Goal: Information Seeking & Learning: Learn about a topic

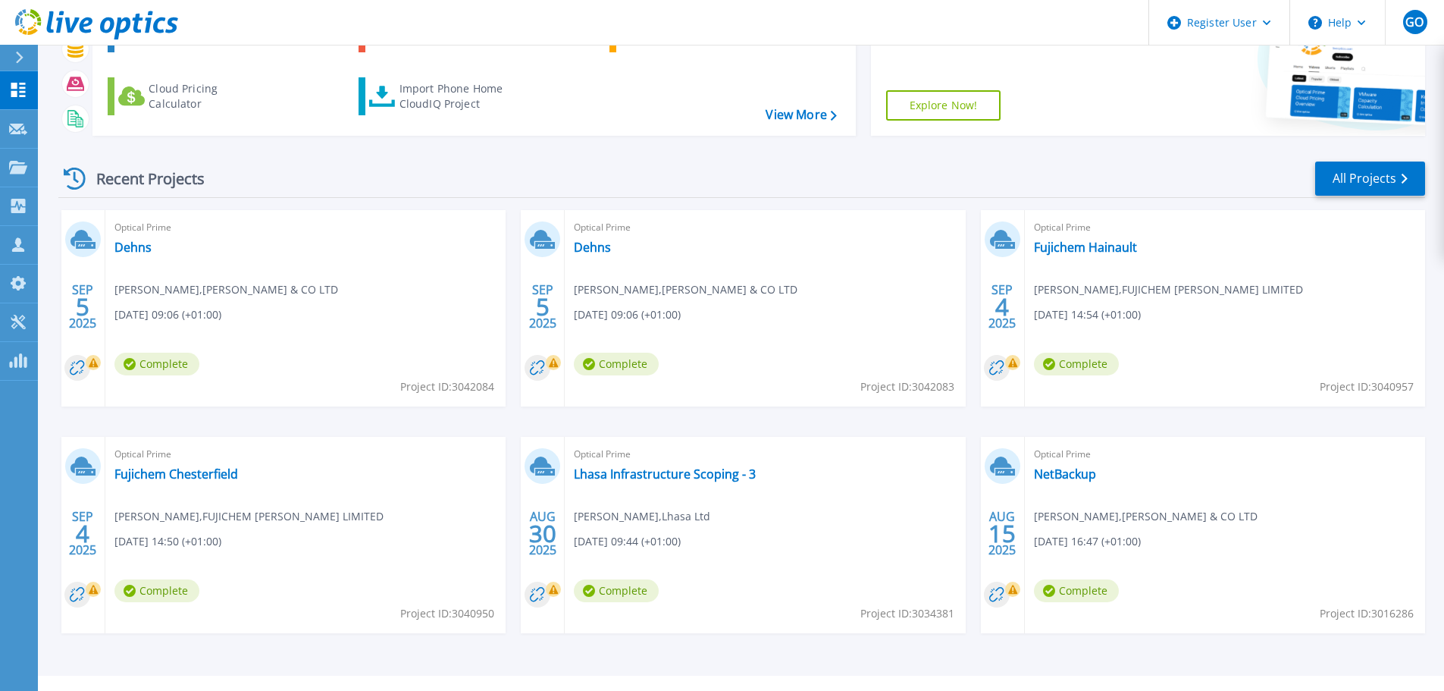
scroll to position [149, 0]
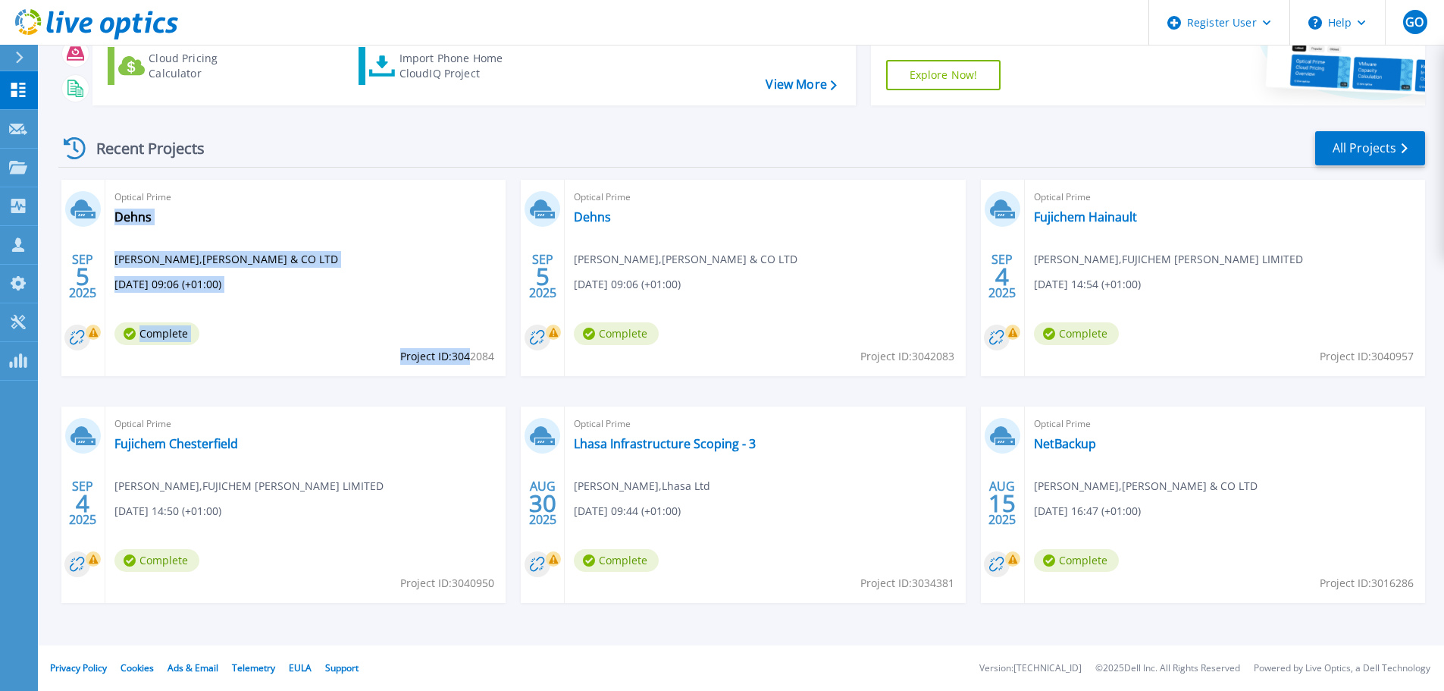
drag, startPoint x: 496, startPoint y: 356, endPoint x: 471, endPoint y: 356, distance: 25.0
click at [471, 356] on div "Optical Prime Dehns [PERSON_NAME] , [PERSON_NAME] & CO LTD [DATE] 09:06 (+01:00…" at bounding box center [305, 278] width 400 height 196
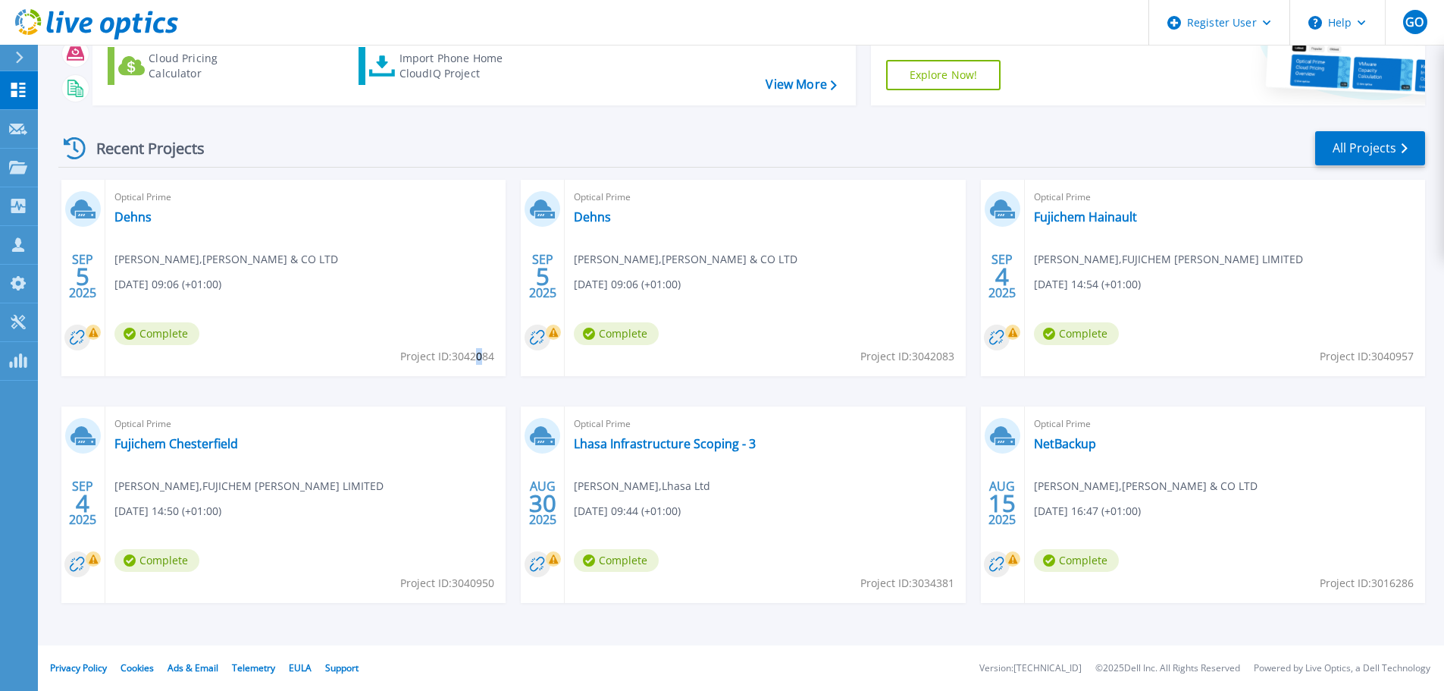
click at [481, 357] on span "Project ID: 3042084" at bounding box center [447, 356] width 94 height 17
drag, startPoint x: 456, startPoint y: 356, endPoint x: 484, endPoint y: 356, distance: 28.0
click at [484, 356] on span "Project ID: 3042084" at bounding box center [447, 356] width 94 height 17
click at [596, 215] on link "Dehns" at bounding box center [592, 216] width 37 height 15
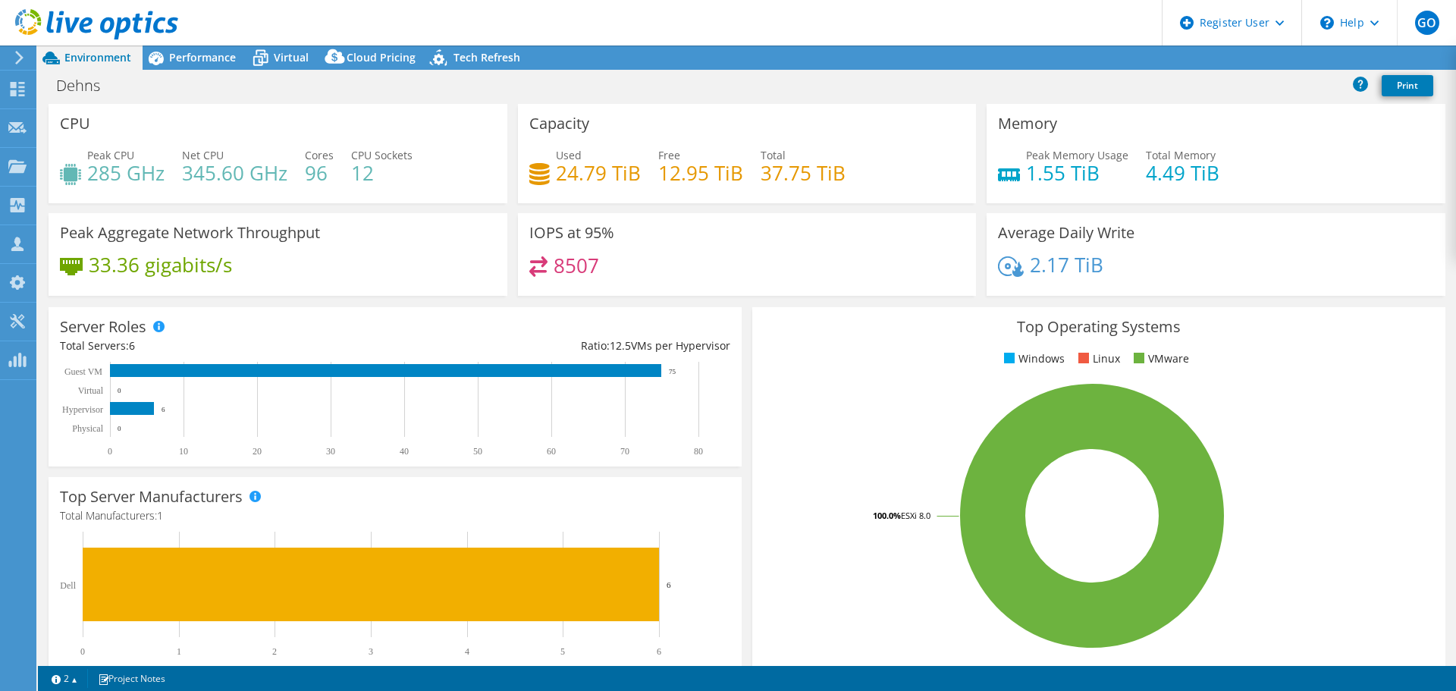
select select "USD"
click at [194, 61] on span "Performance" at bounding box center [202, 57] width 67 height 14
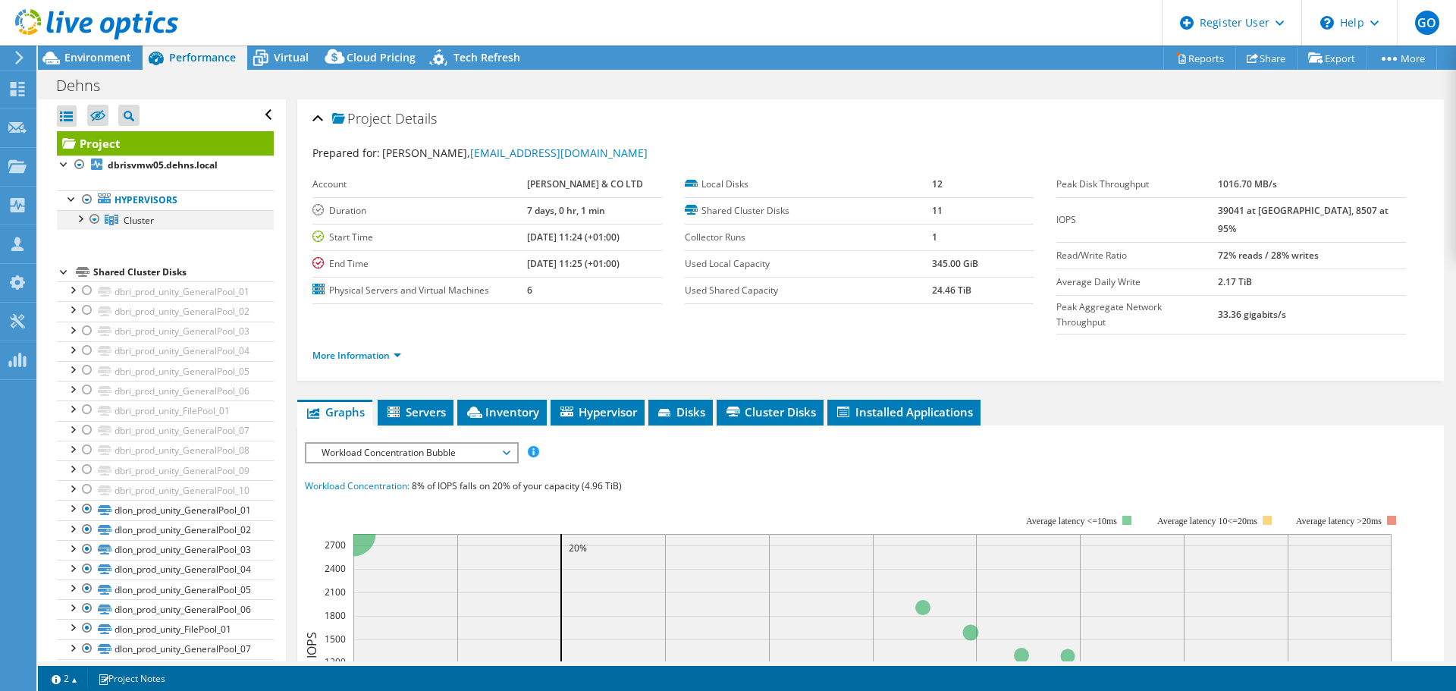
click at [81, 219] on div at bounding box center [79, 217] width 15 height 15
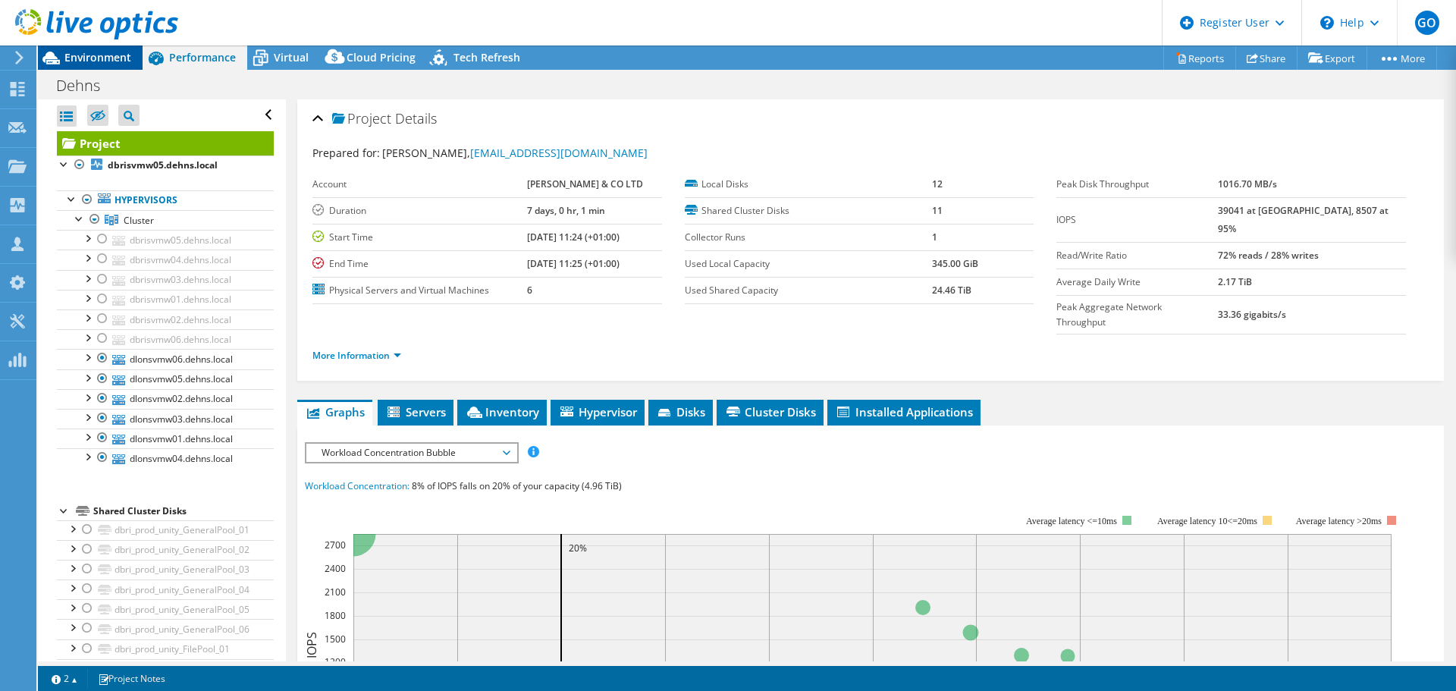
click at [101, 55] on span "Environment" at bounding box center [97, 57] width 67 height 14
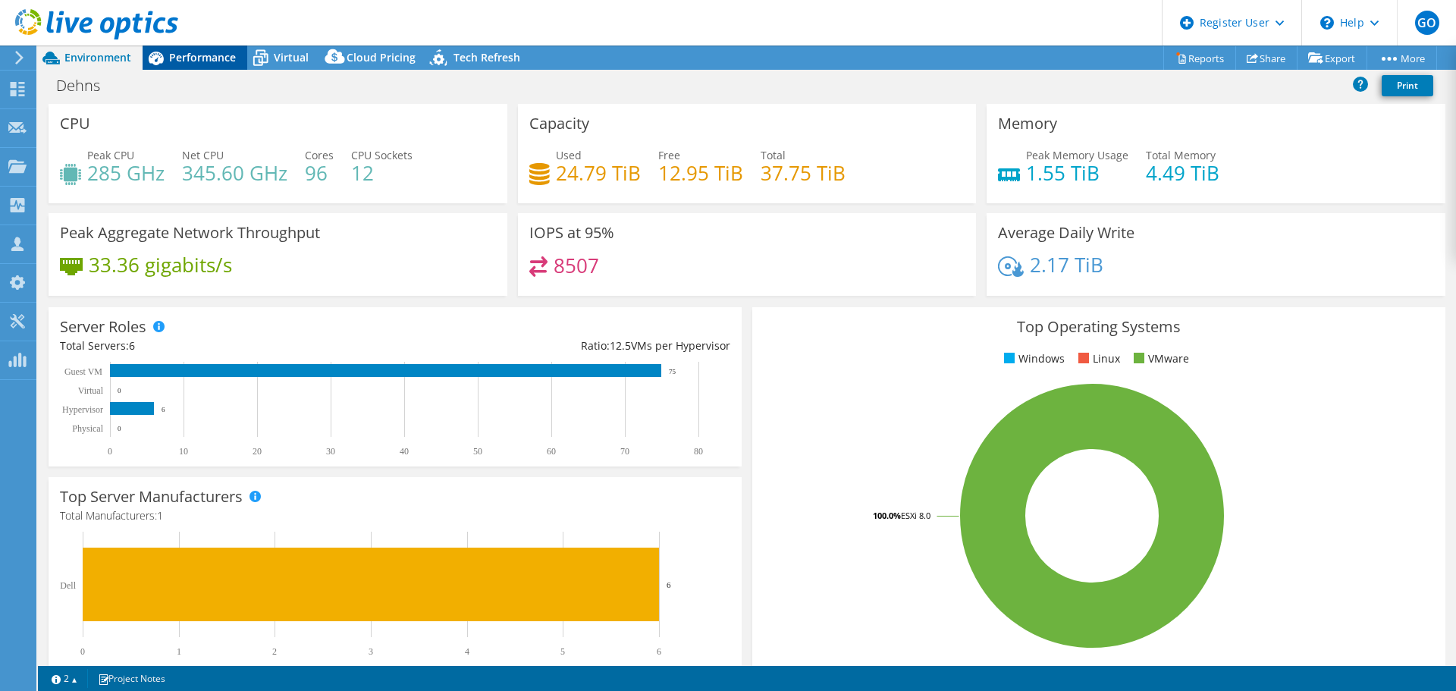
click at [212, 68] on div "Performance" at bounding box center [195, 57] width 105 height 24
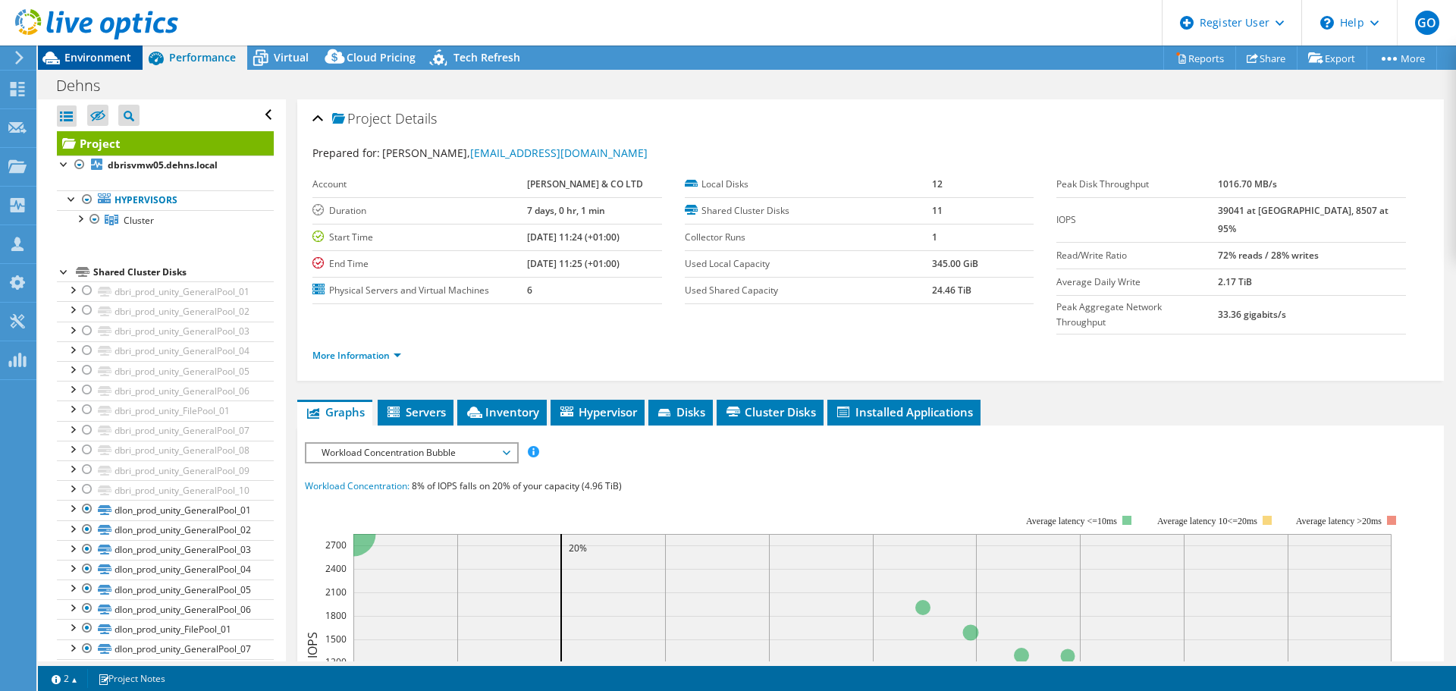
click at [124, 63] on span "Environment" at bounding box center [97, 57] width 67 height 14
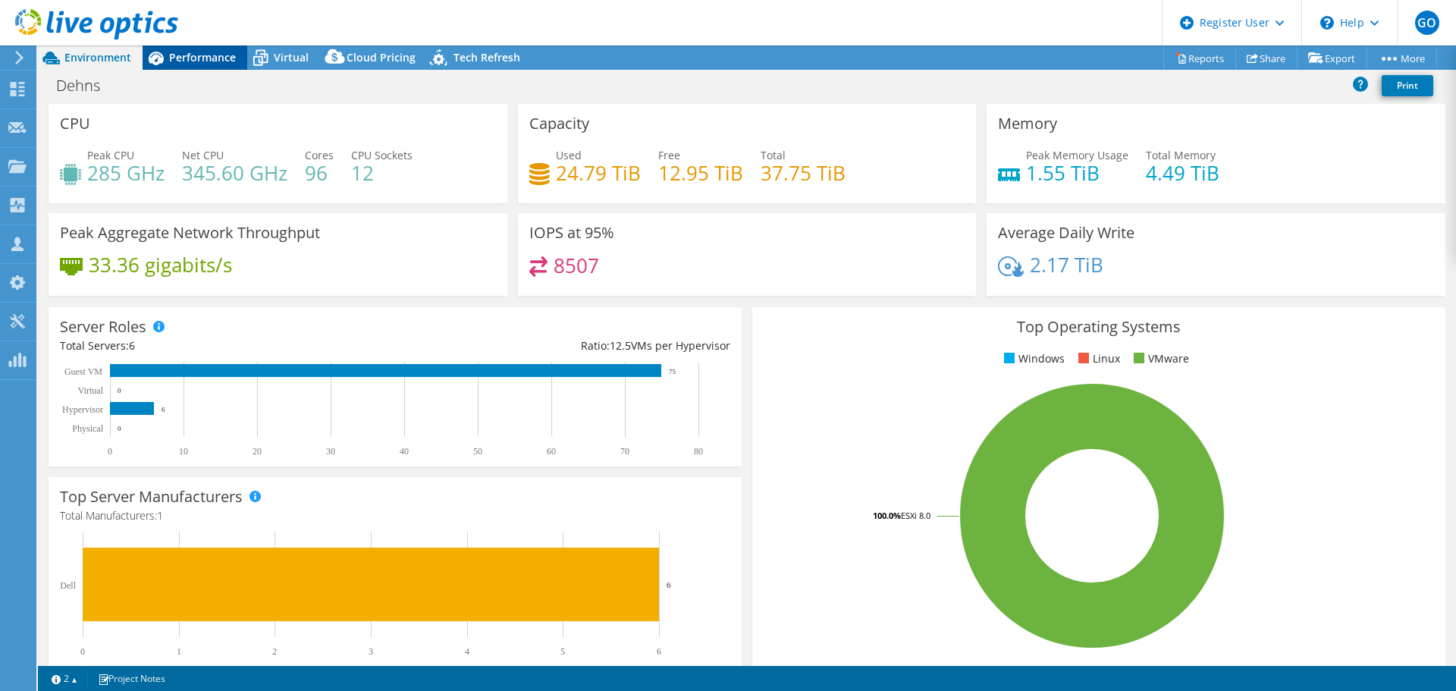
click at [209, 58] on span "Performance" at bounding box center [202, 57] width 67 height 14
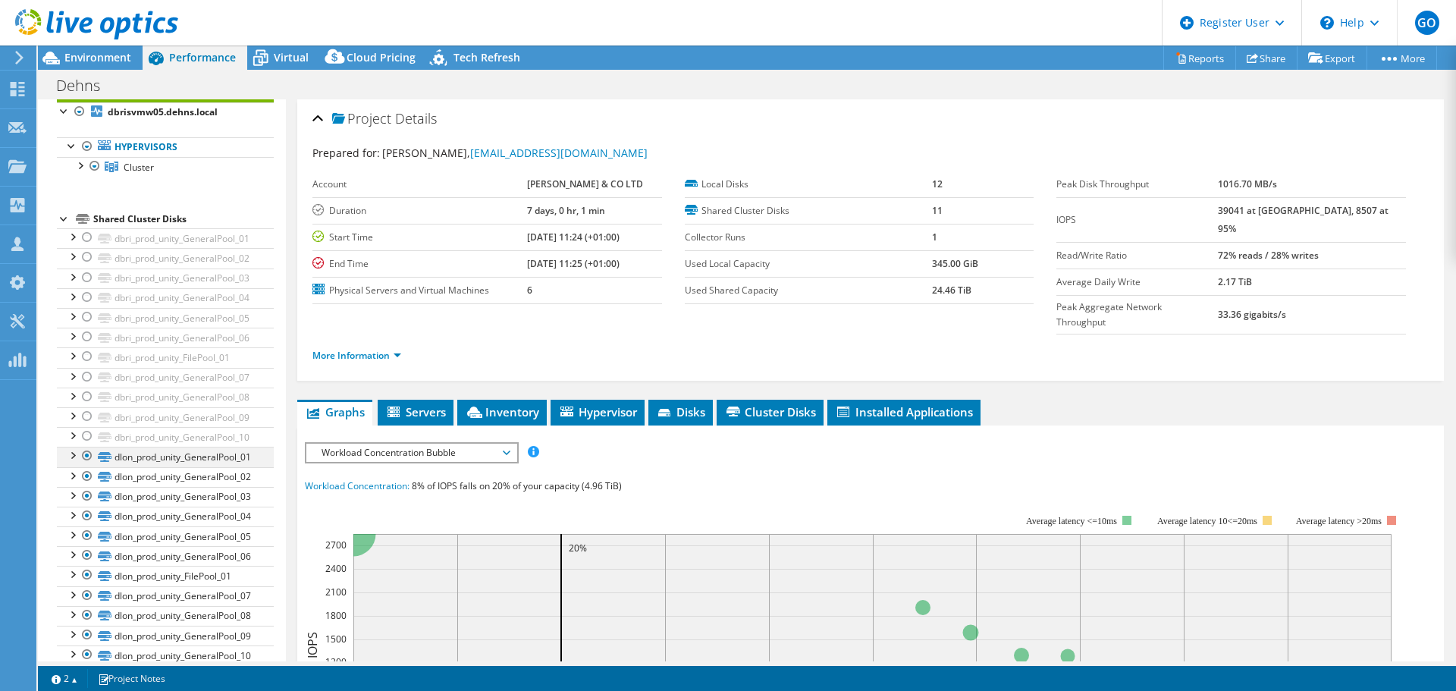
scroll to position [75, 0]
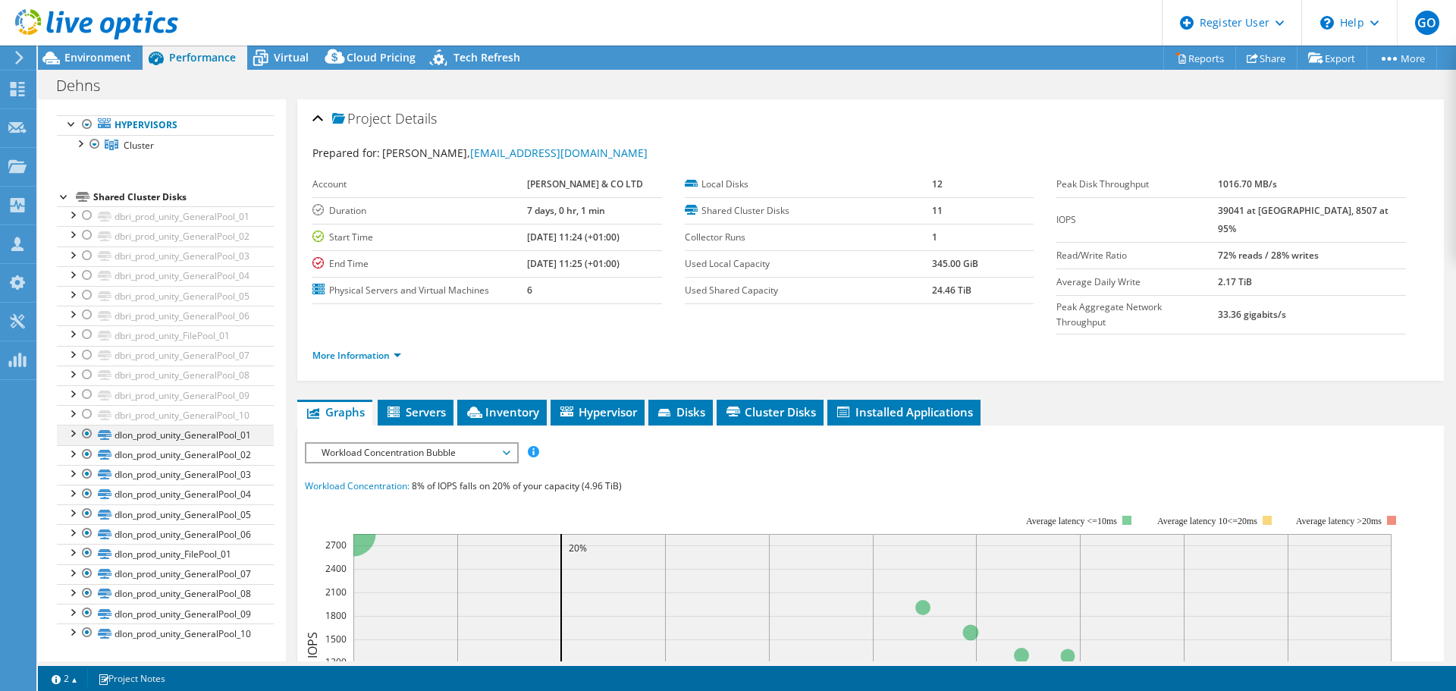
click at [86, 436] on div at bounding box center [87, 434] width 15 height 18
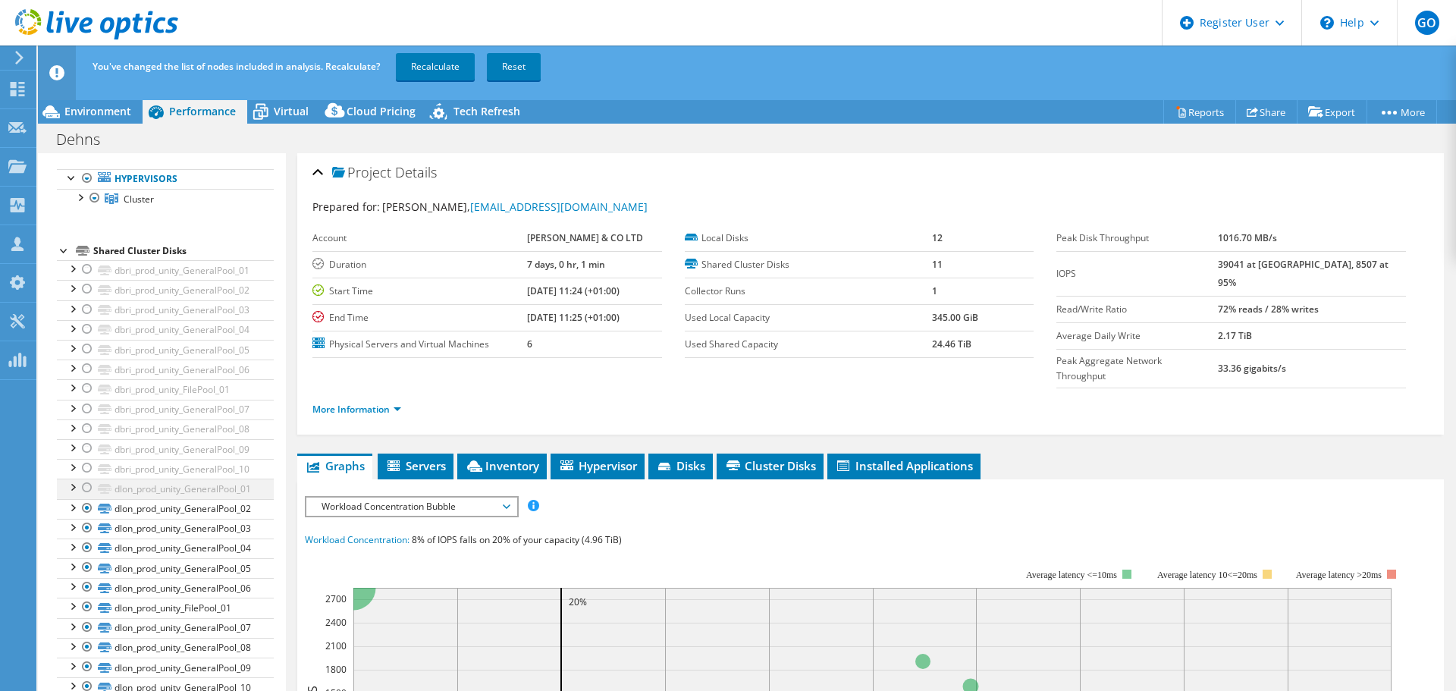
click at [86, 493] on div at bounding box center [87, 487] width 15 height 18
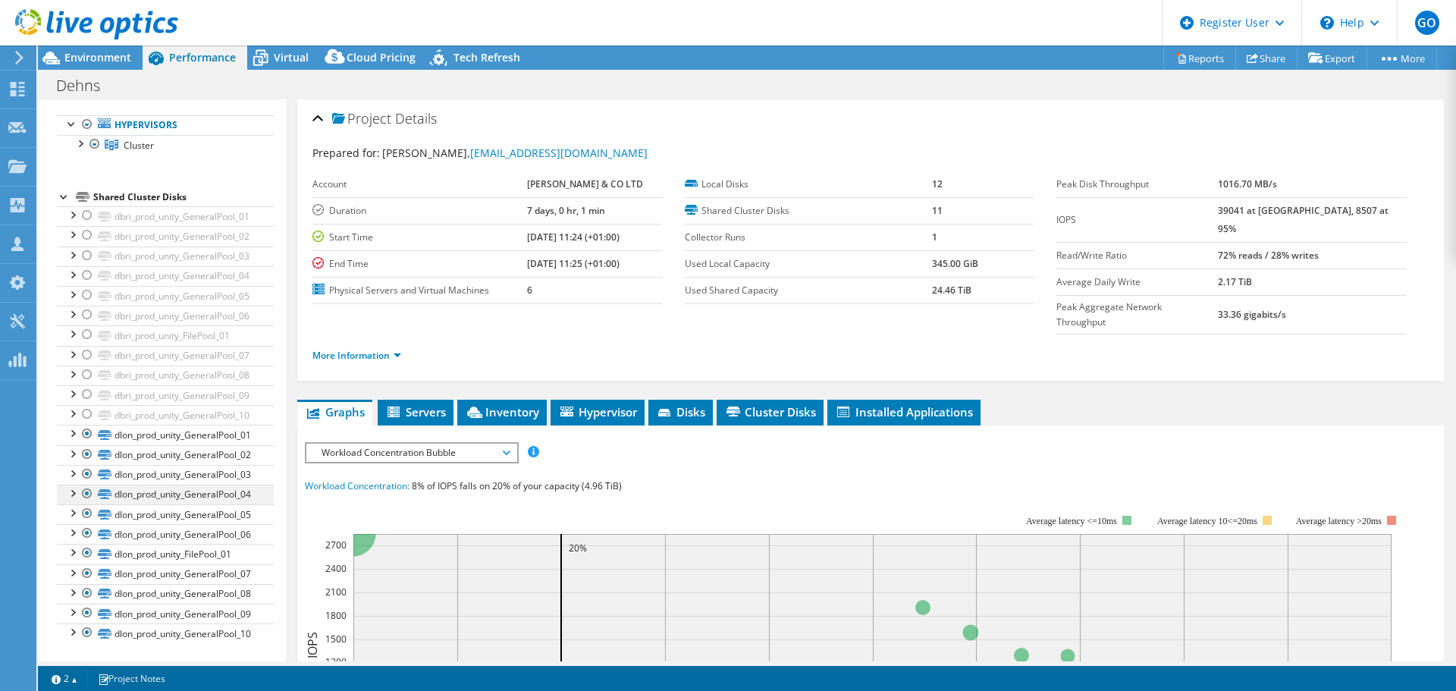
scroll to position [0, 0]
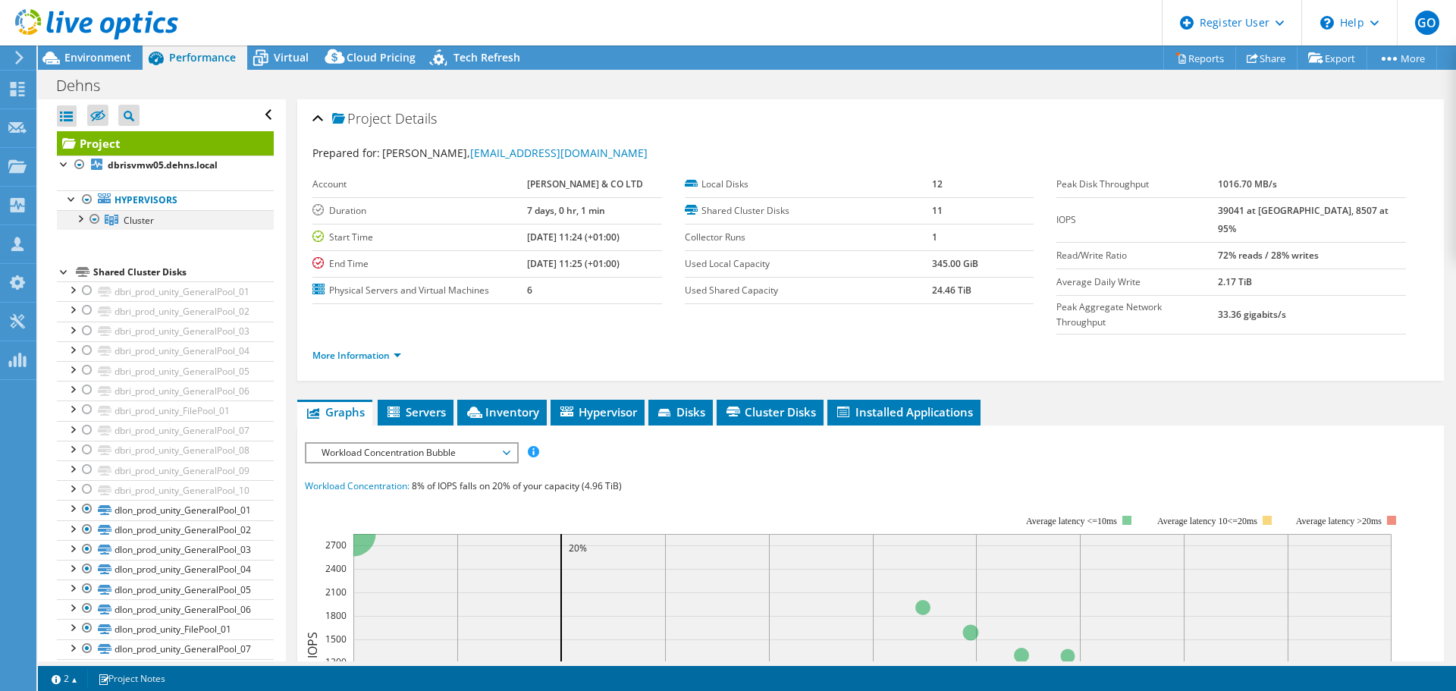
click at [78, 224] on div at bounding box center [79, 217] width 15 height 15
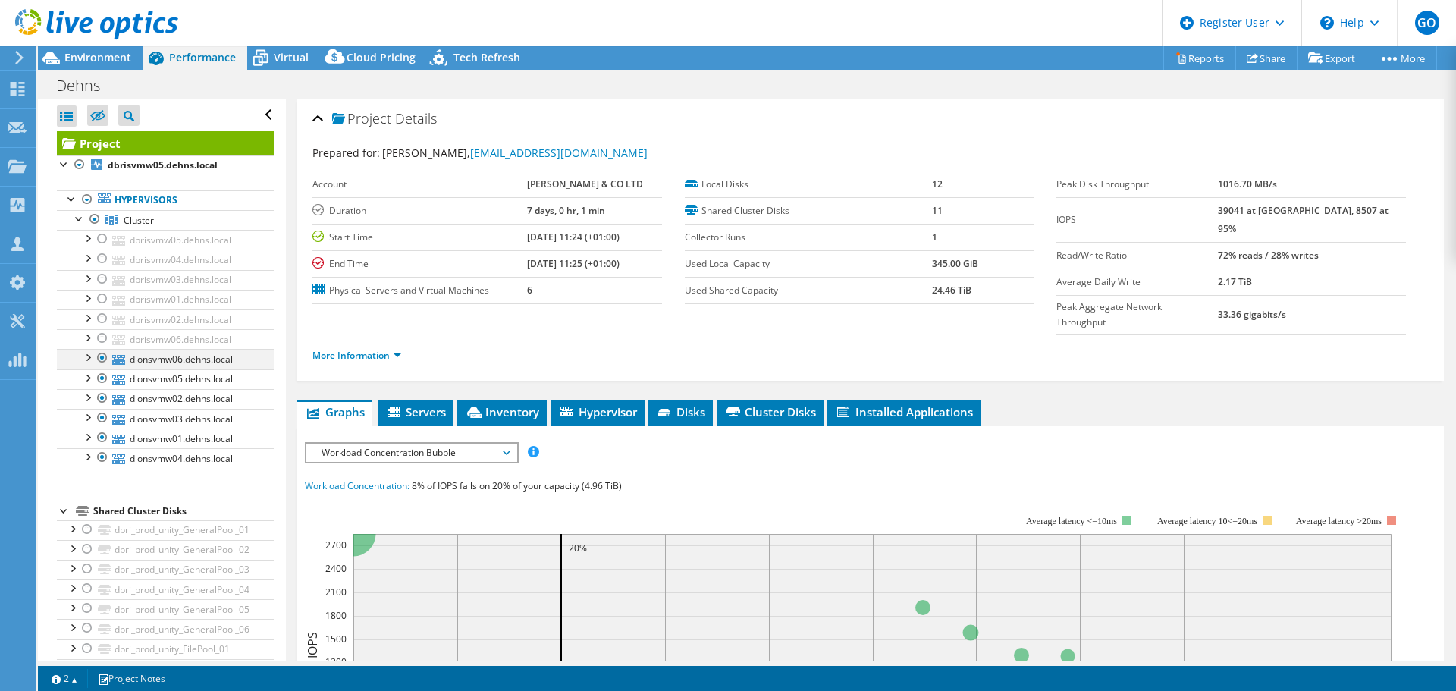
click at [101, 356] on div at bounding box center [102, 358] width 15 height 18
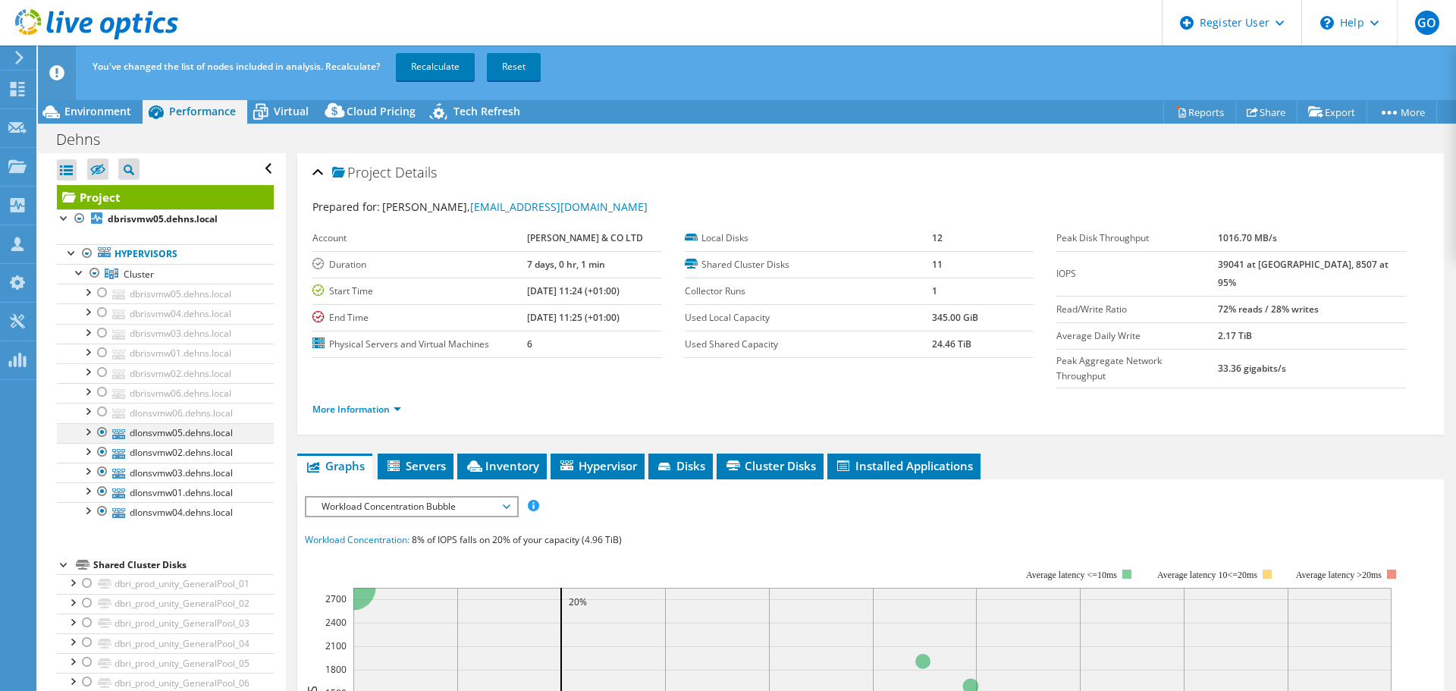
click at [101, 436] on div at bounding box center [102, 432] width 15 height 18
click at [103, 456] on div at bounding box center [102, 452] width 15 height 18
click at [103, 475] on div at bounding box center [102, 471] width 15 height 18
click at [102, 497] on div at bounding box center [102, 491] width 15 height 18
click at [102, 513] on div at bounding box center [102, 511] width 15 height 18
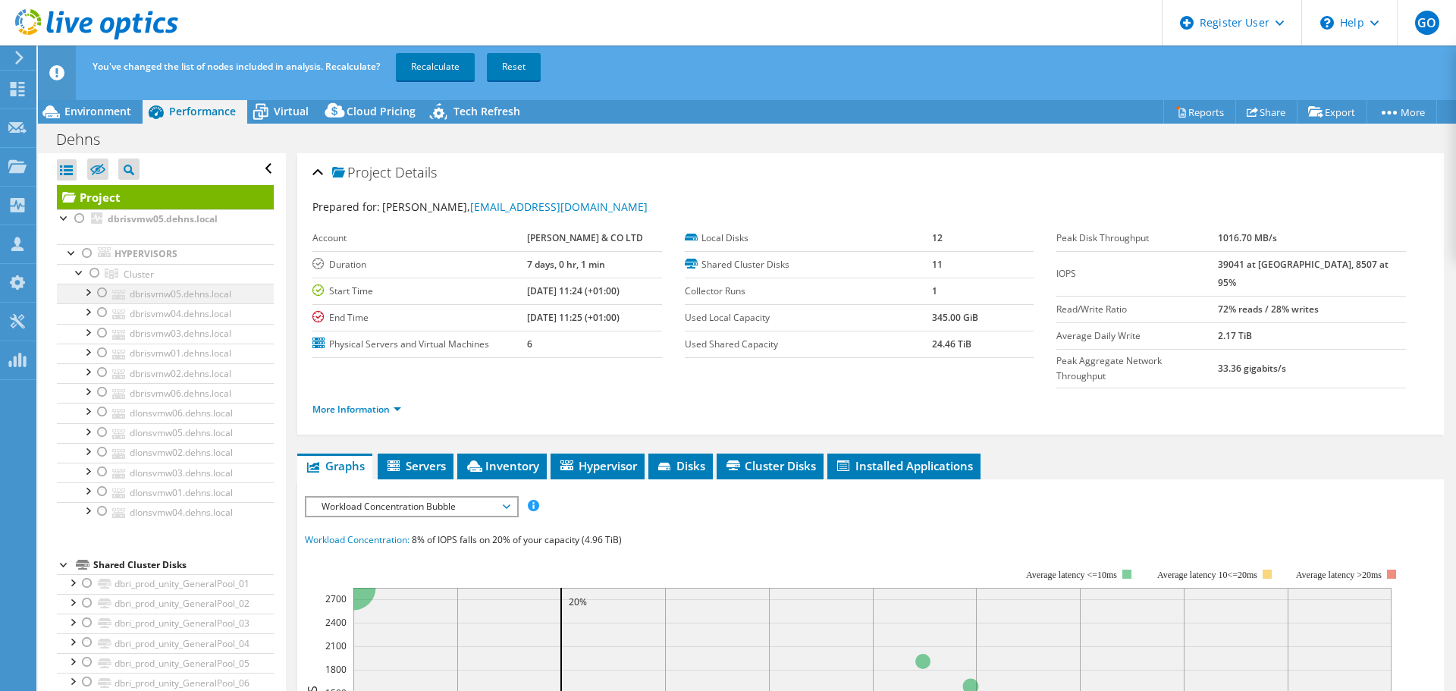
click at [99, 292] on div at bounding box center [102, 293] width 15 height 18
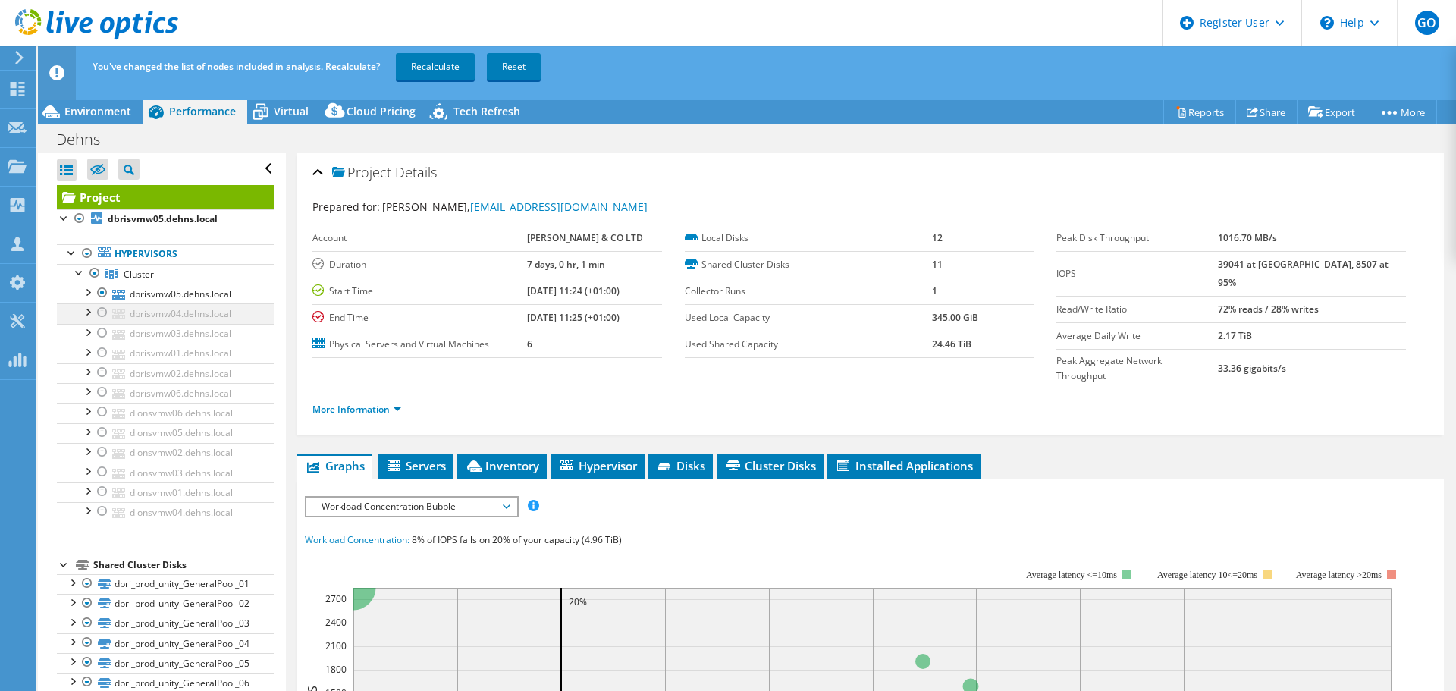
click at [103, 312] on div at bounding box center [102, 312] width 15 height 18
click at [102, 331] on div at bounding box center [102, 333] width 15 height 18
click at [103, 351] on div at bounding box center [102, 352] width 15 height 18
click at [103, 375] on div at bounding box center [102, 372] width 15 height 18
click at [102, 393] on div at bounding box center [102, 392] width 15 height 18
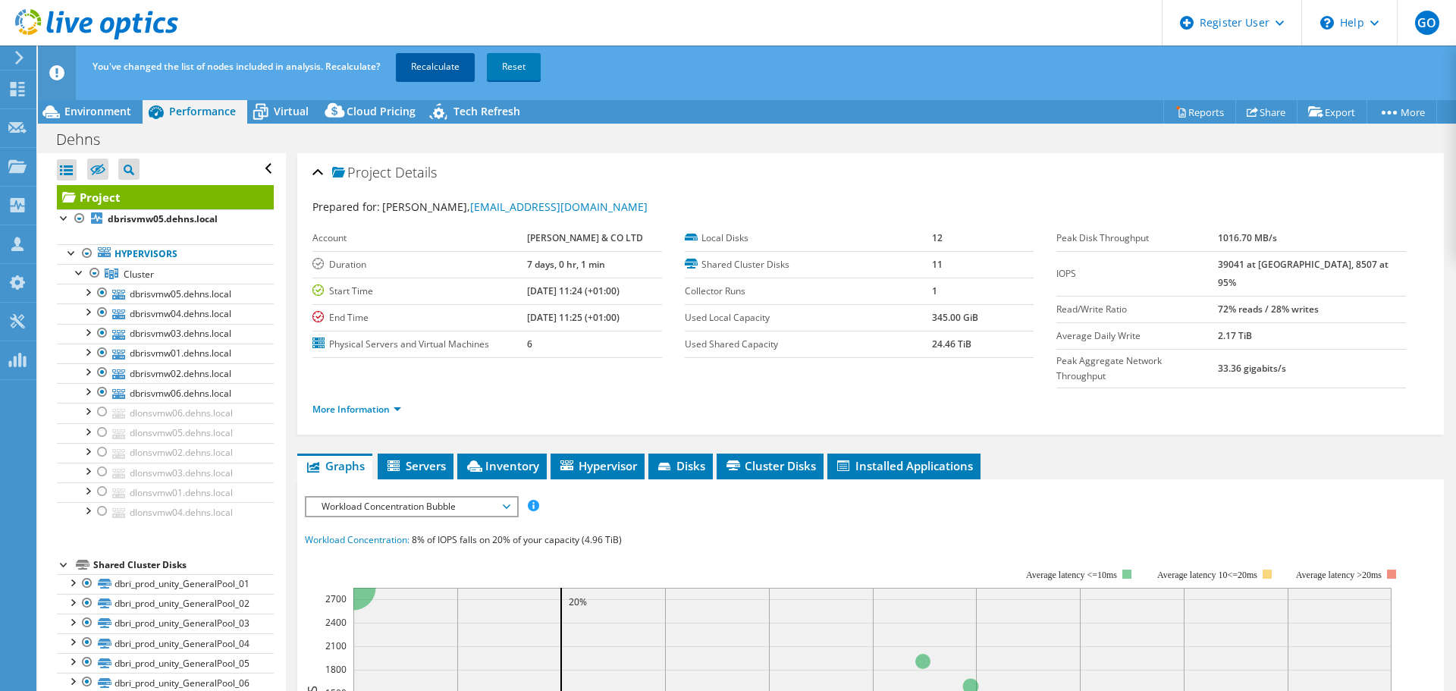
click at [423, 61] on link "Recalculate" at bounding box center [435, 66] width 79 height 27
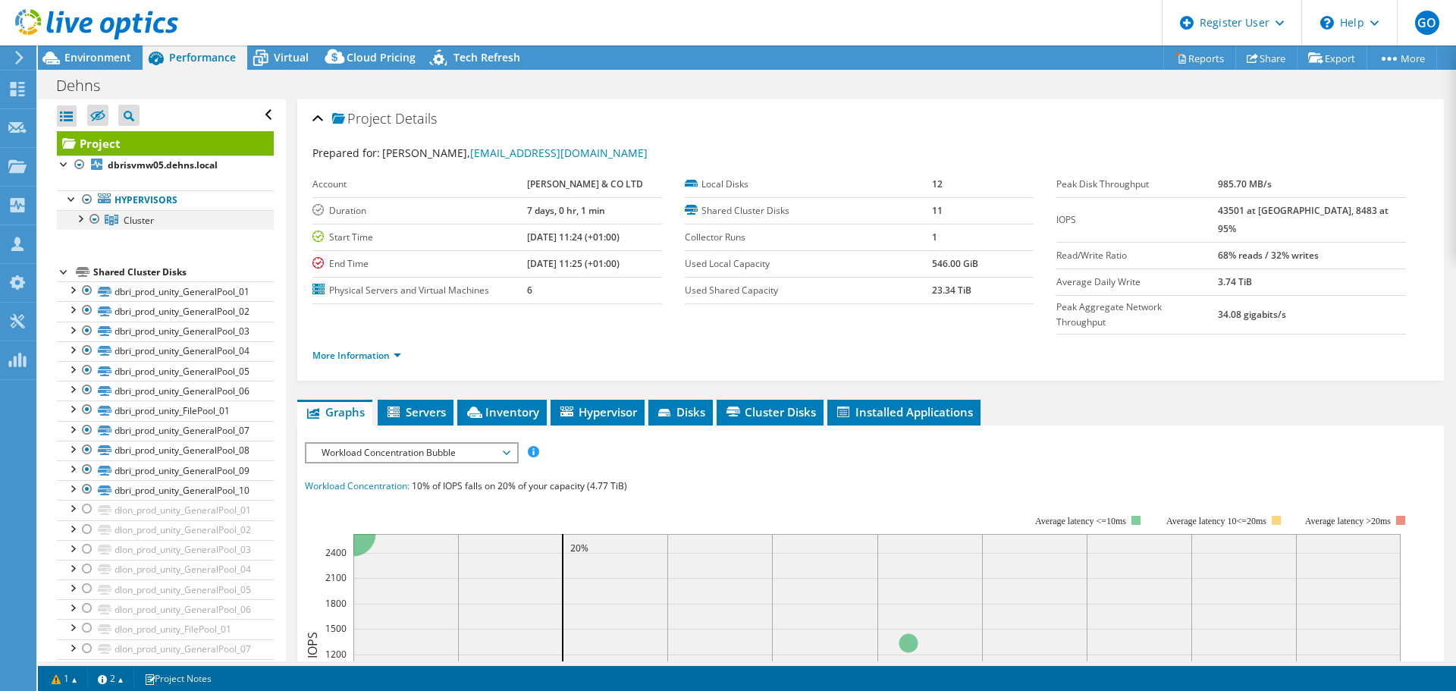
click at [81, 217] on div at bounding box center [79, 217] width 15 height 15
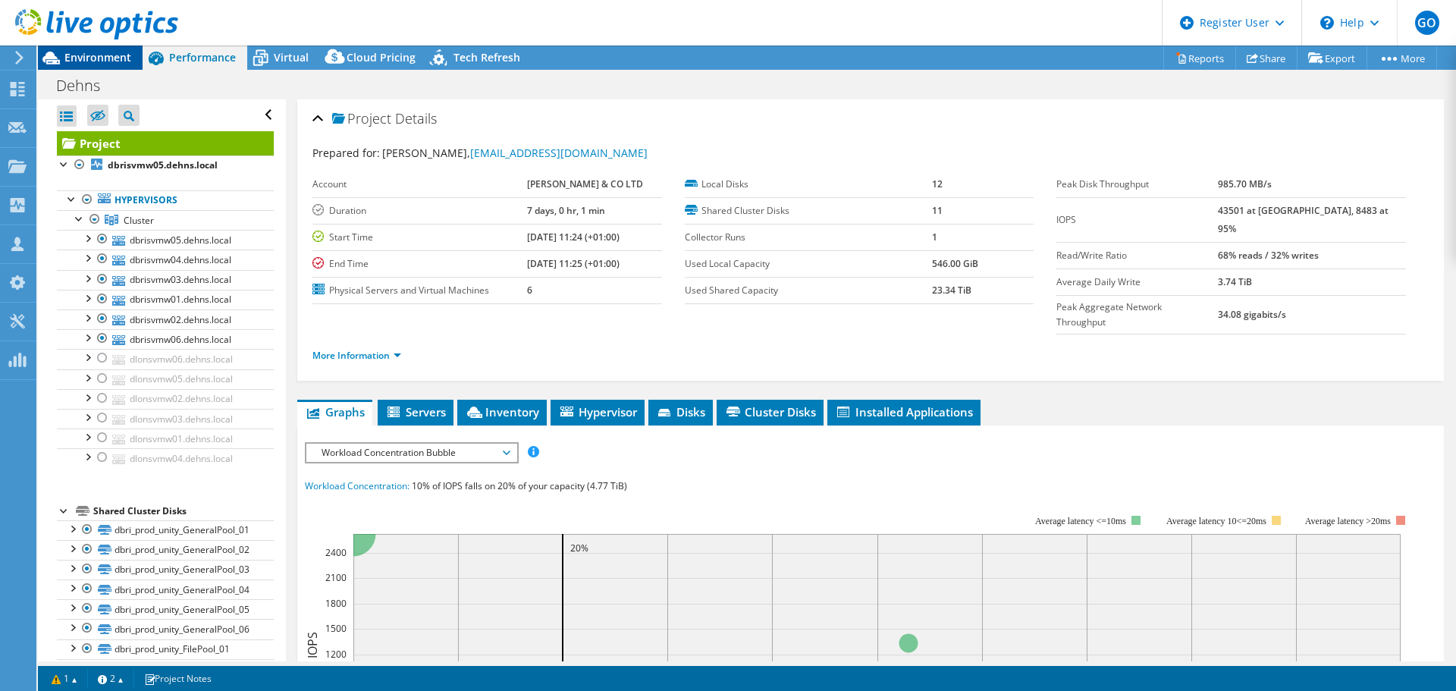
click at [127, 55] on span "Environment" at bounding box center [97, 57] width 67 height 14
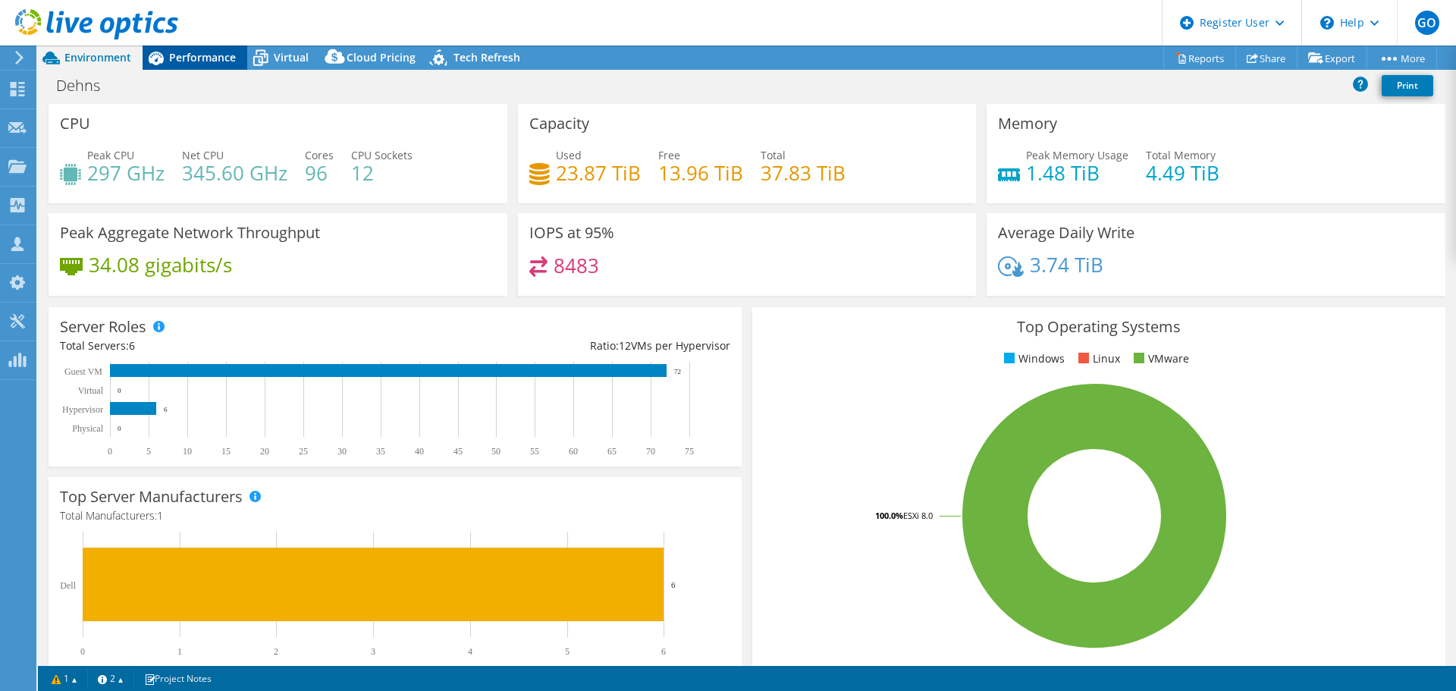
click at [224, 62] on span "Performance" at bounding box center [202, 57] width 67 height 14
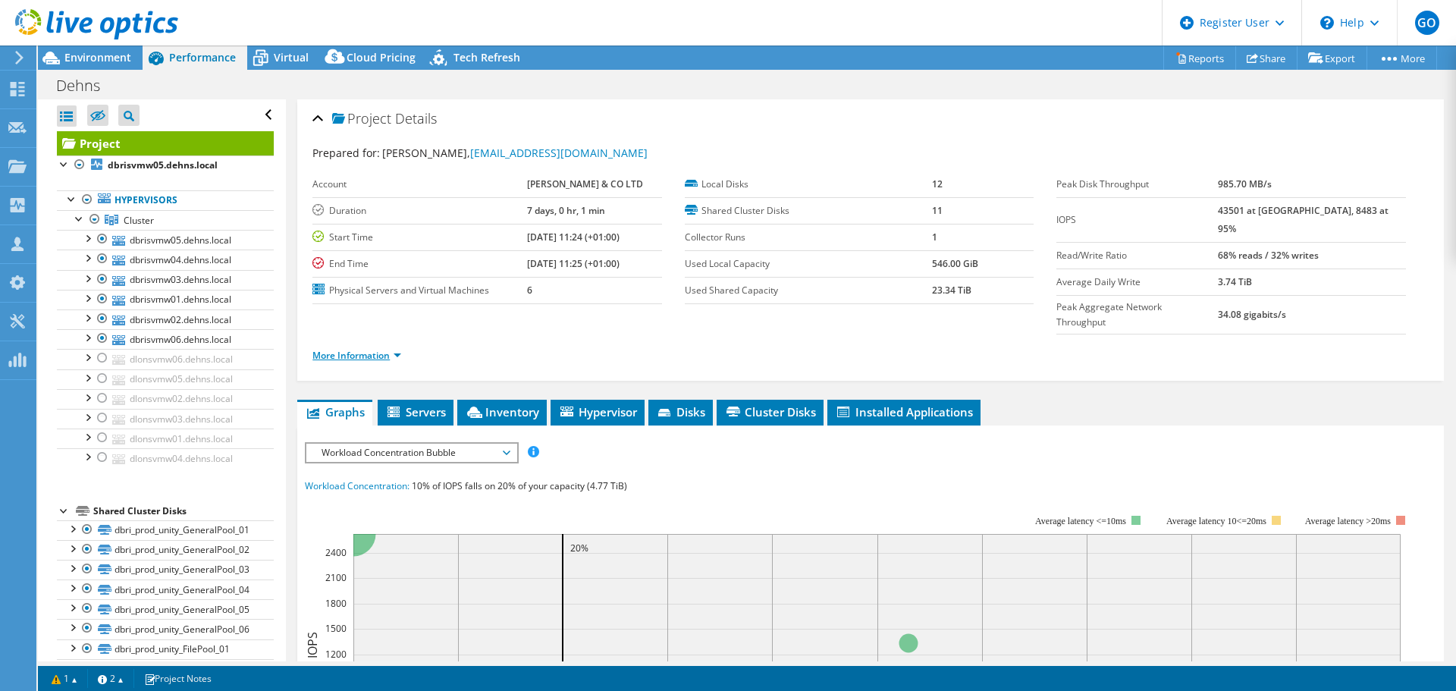
click at [397, 349] on link "More Information" at bounding box center [356, 355] width 89 height 13
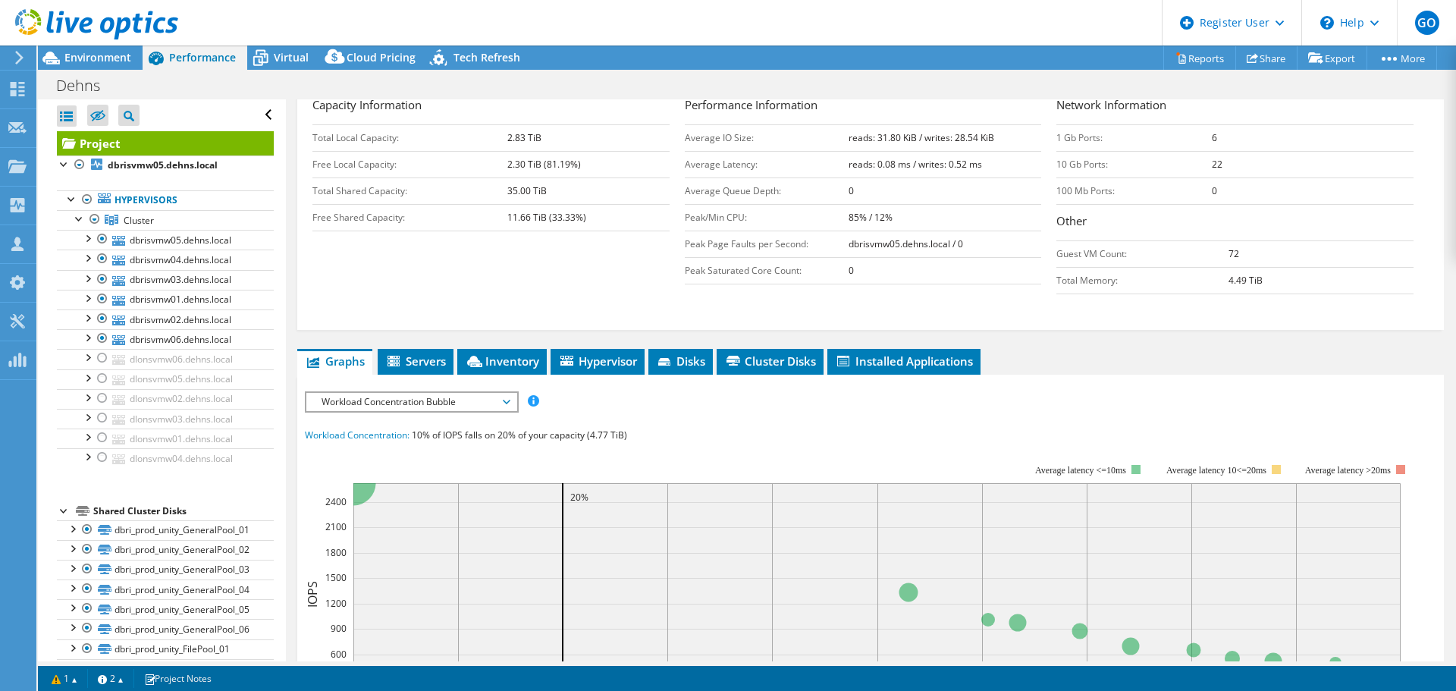
scroll to position [303, 0]
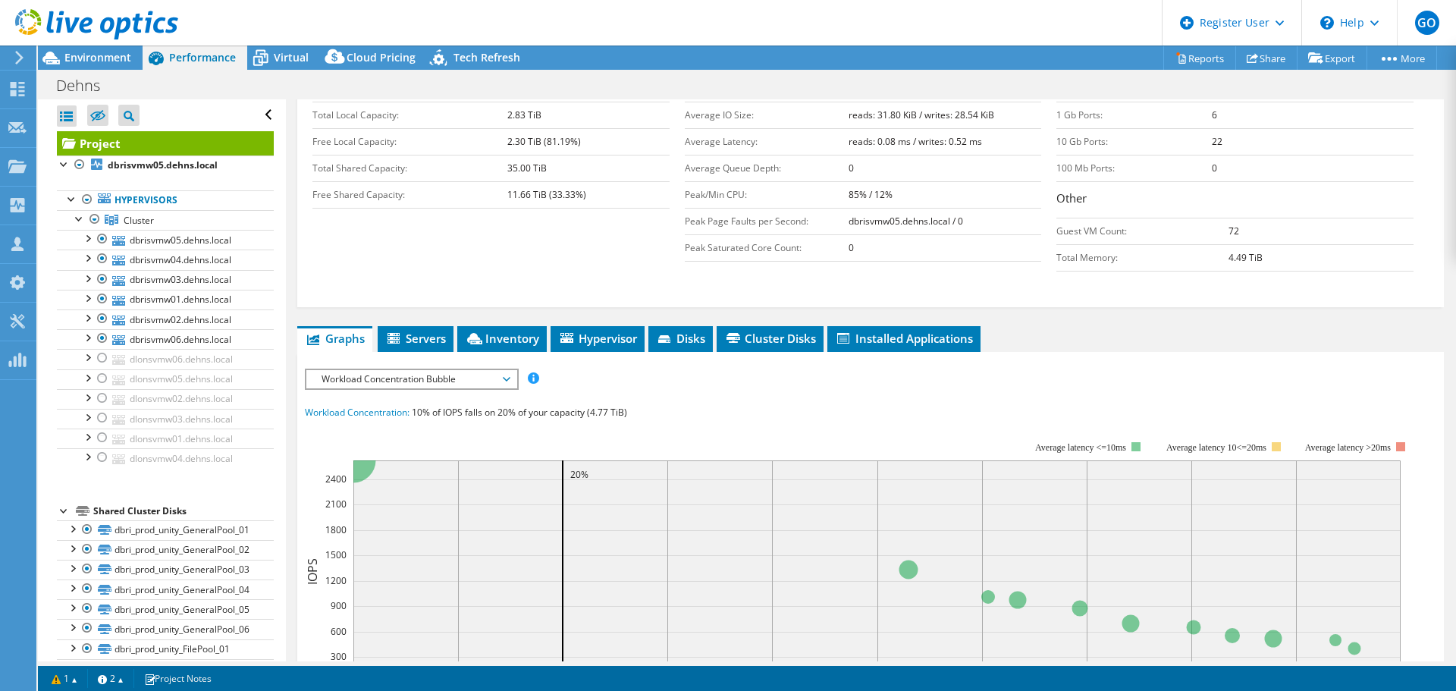
click at [466, 370] on span "Workload Concentration Bubble" at bounding box center [411, 379] width 195 height 18
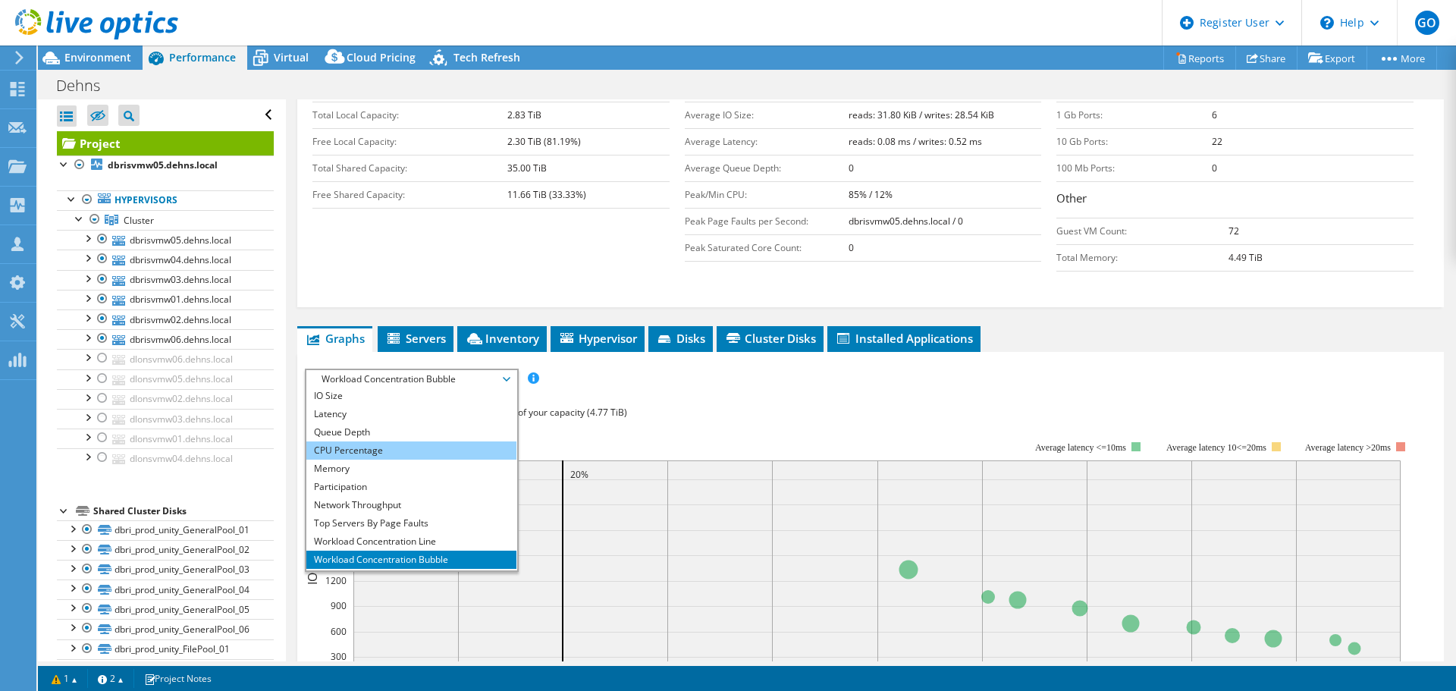
scroll to position [55, 0]
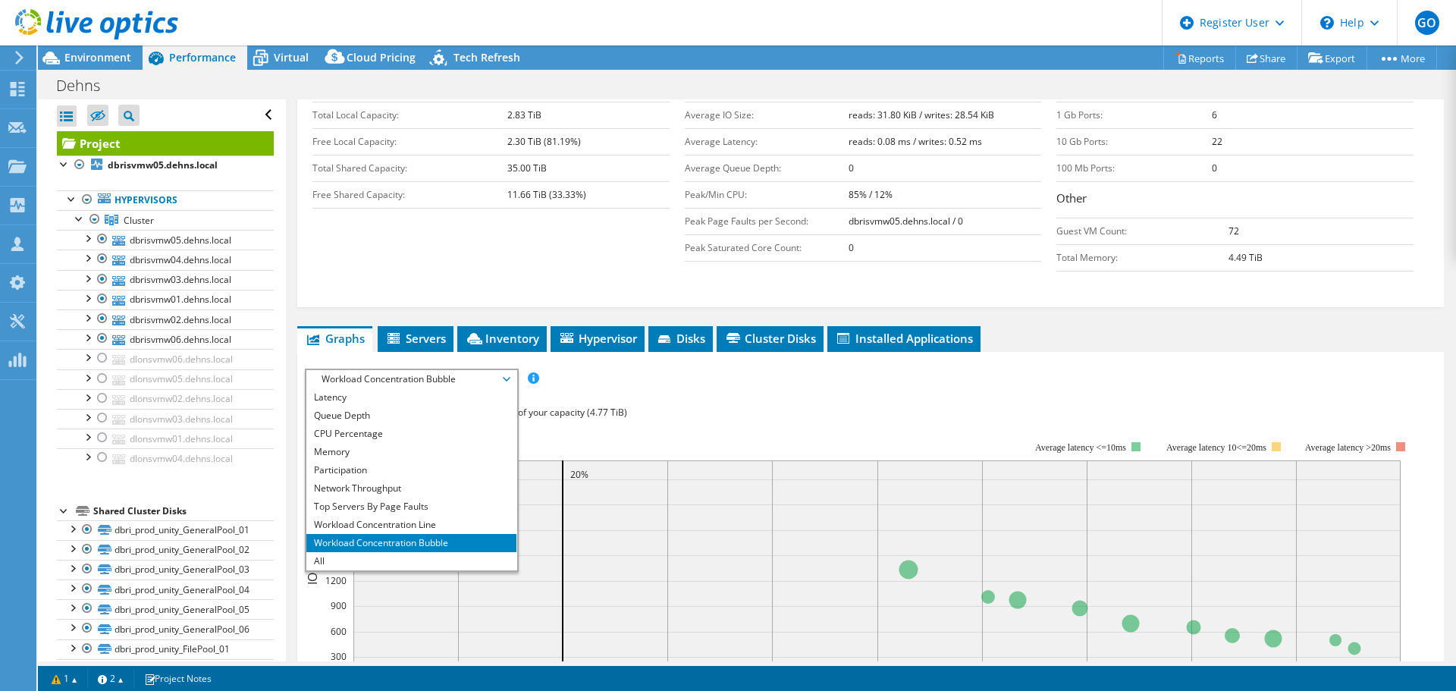
click at [757, 371] on div "IOPS Disk Throughput IO Size Latency Queue Depth CPU Percentage Memory Page Fau…" at bounding box center [870, 648] width 1131 height 561
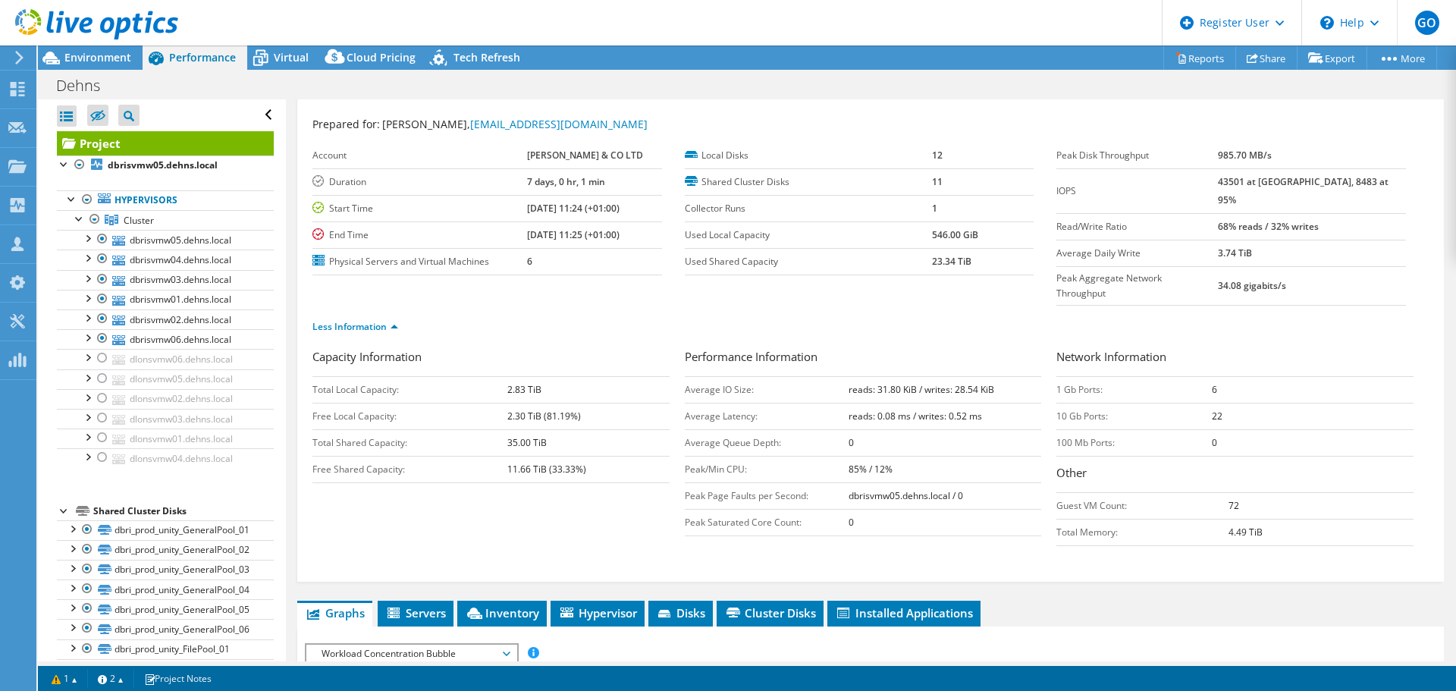
scroll to position [0, 0]
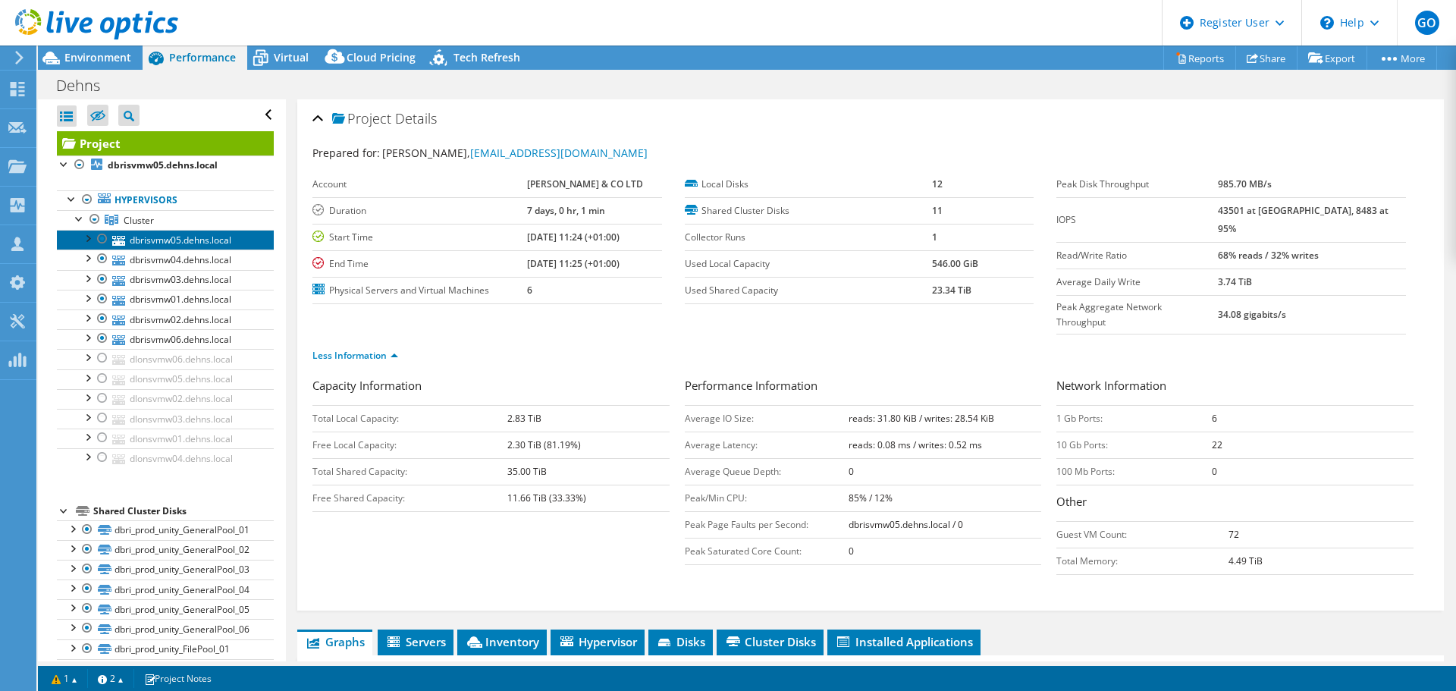
click at [149, 243] on link "dbrisvmw05.dehns.local" at bounding box center [165, 240] width 217 height 20
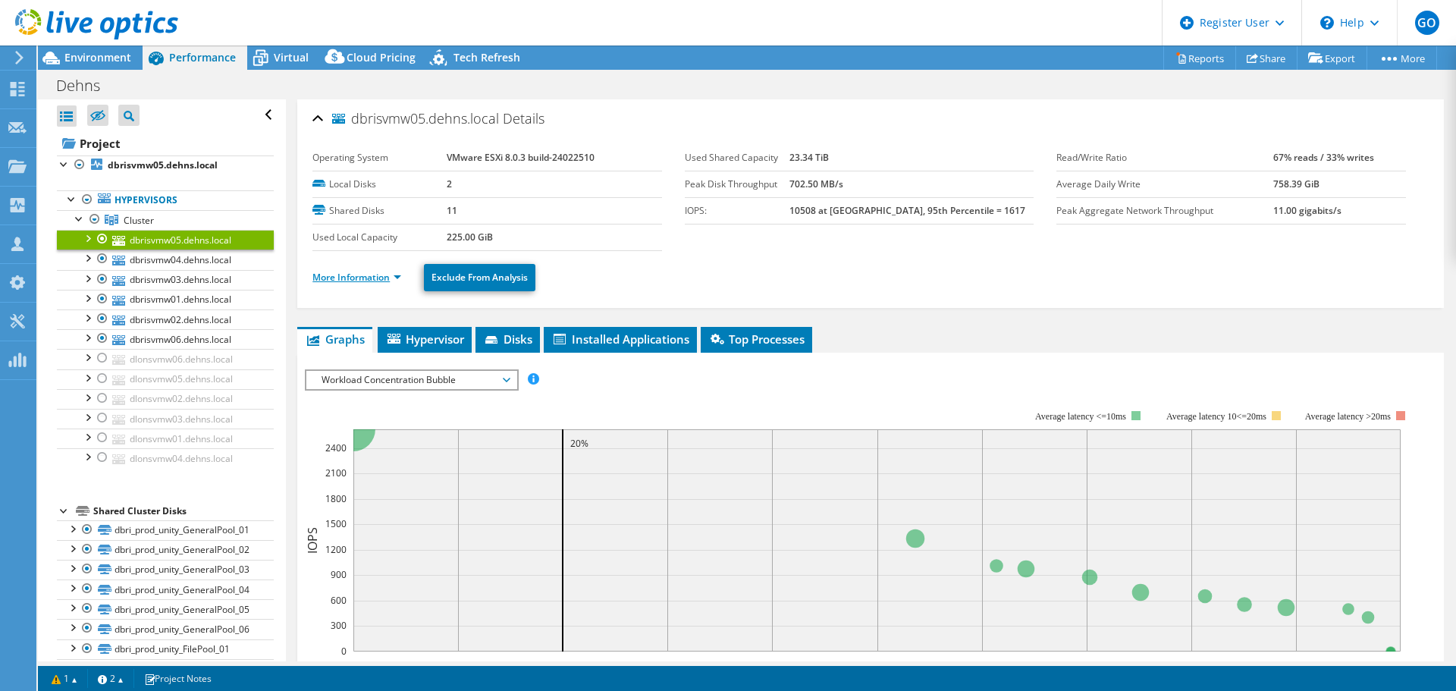
click at [399, 278] on link "More Information" at bounding box center [356, 277] width 89 height 13
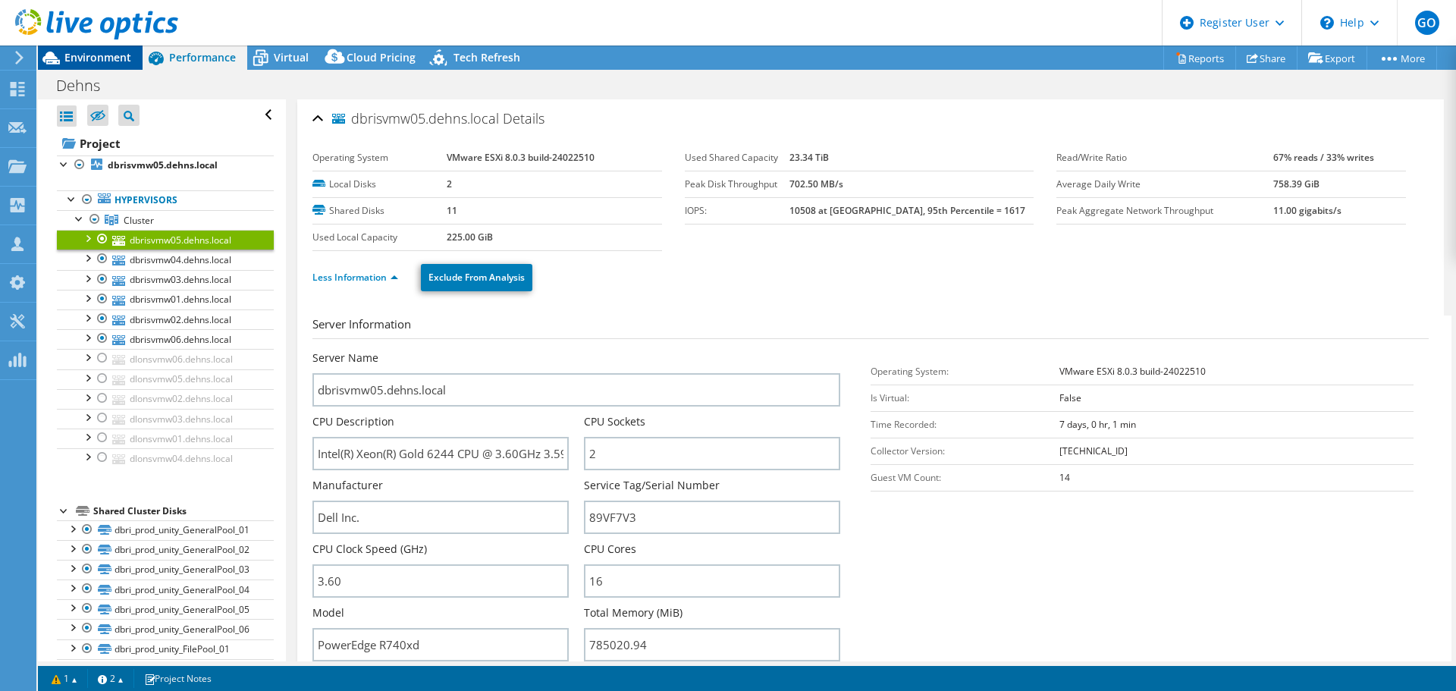
click at [86, 64] on span "Environment" at bounding box center [97, 57] width 67 height 14
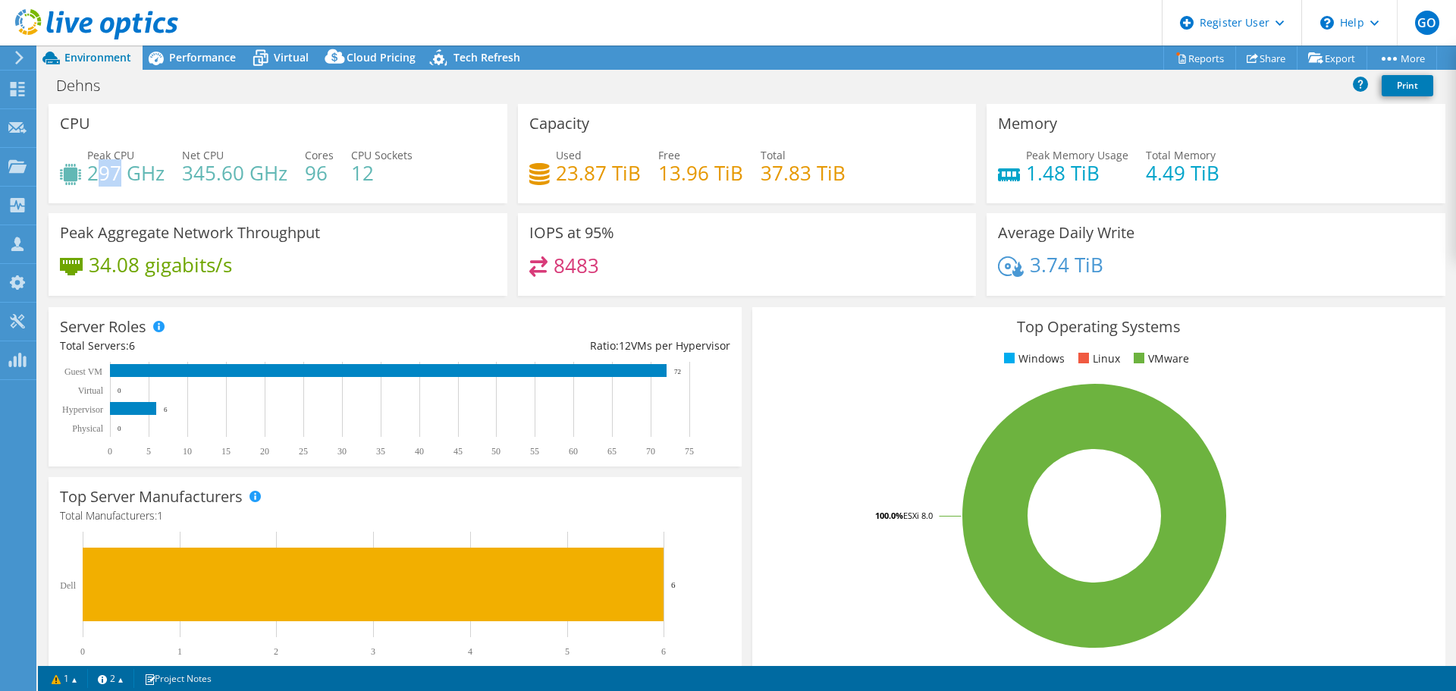
drag, startPoint x: 94, startPoint y: 169, endPoint x: 118, endPoint y: 169, distance: 24.3
click at [118, 169] on h4 "297 GHz" at bounding box center [125, 173] width 77 height 17
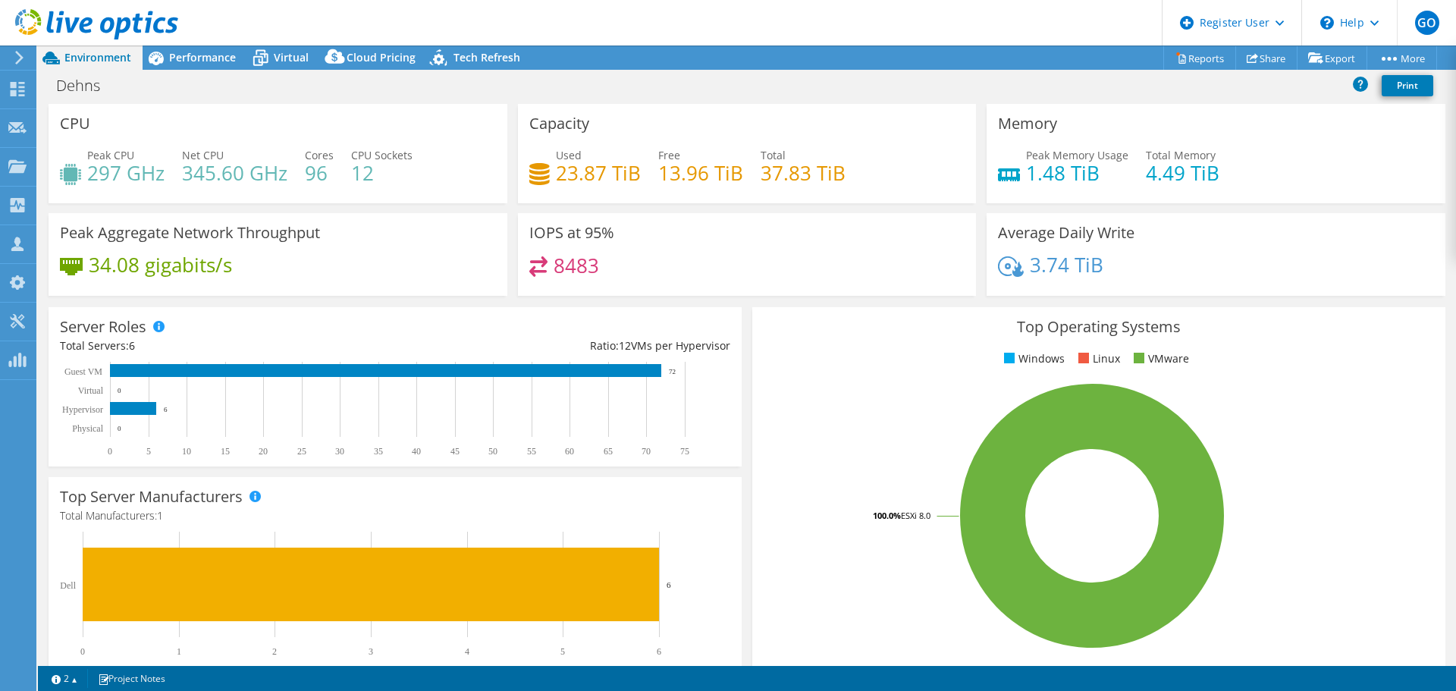
select select "USD"
click at [194, 68] on div "Performance" at bounding box center [195, 57] width 105 height 24
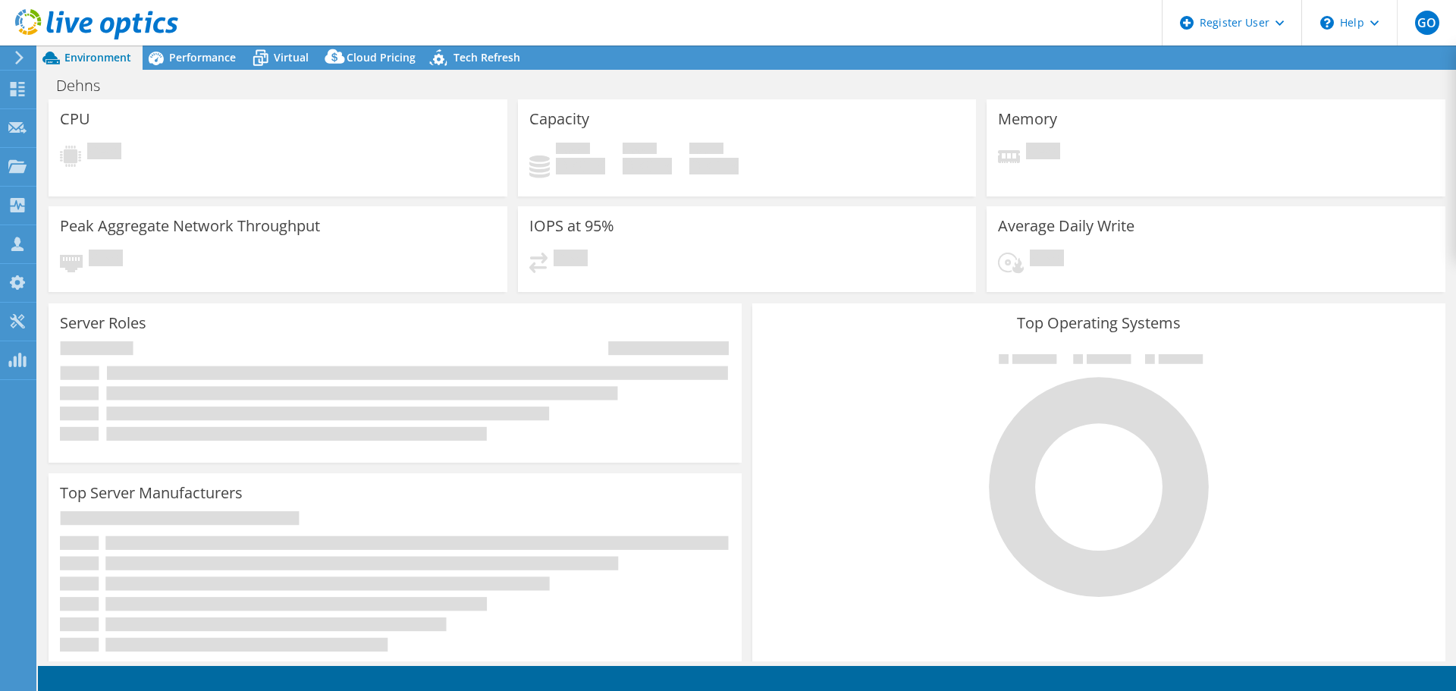
select select "USD"
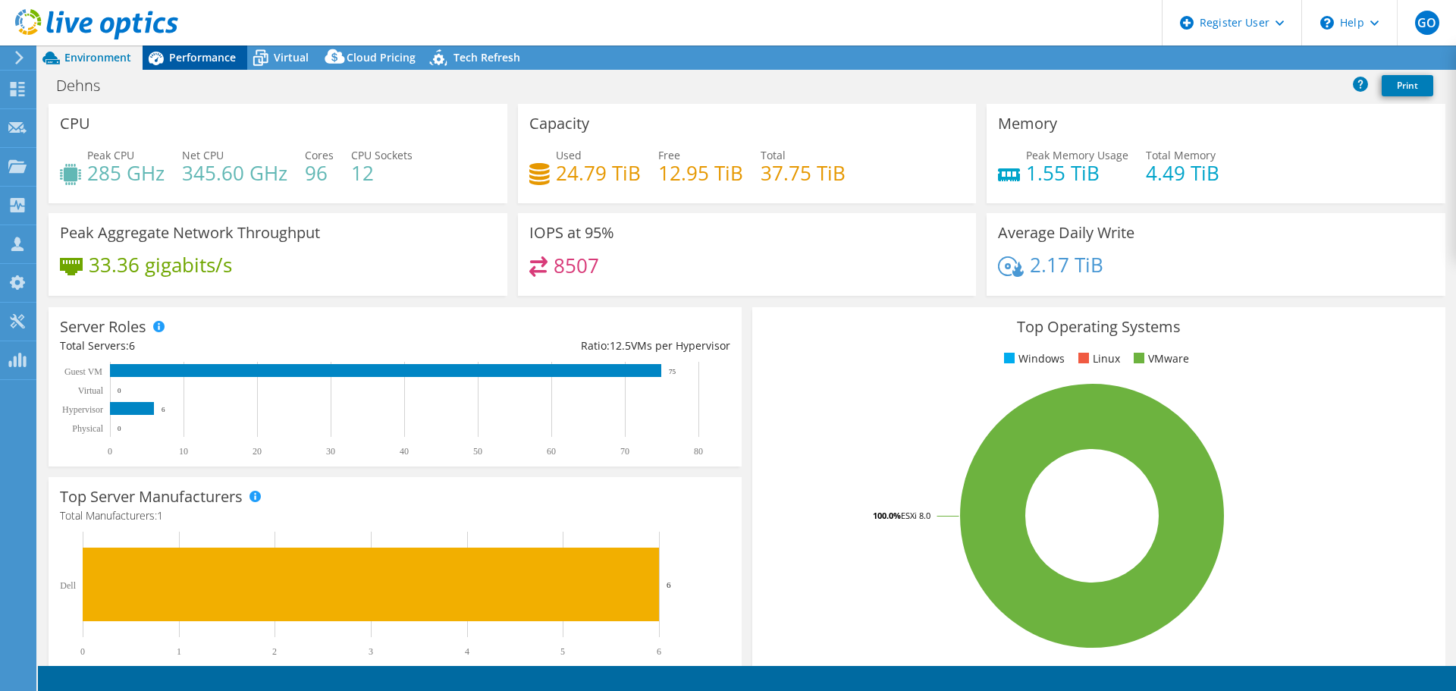
click at [208, 58] on span "Performance" at bounding box center [202, 57] width 67 height 14
